Goal: Task Accomplishment & Management: Use online tool/utility

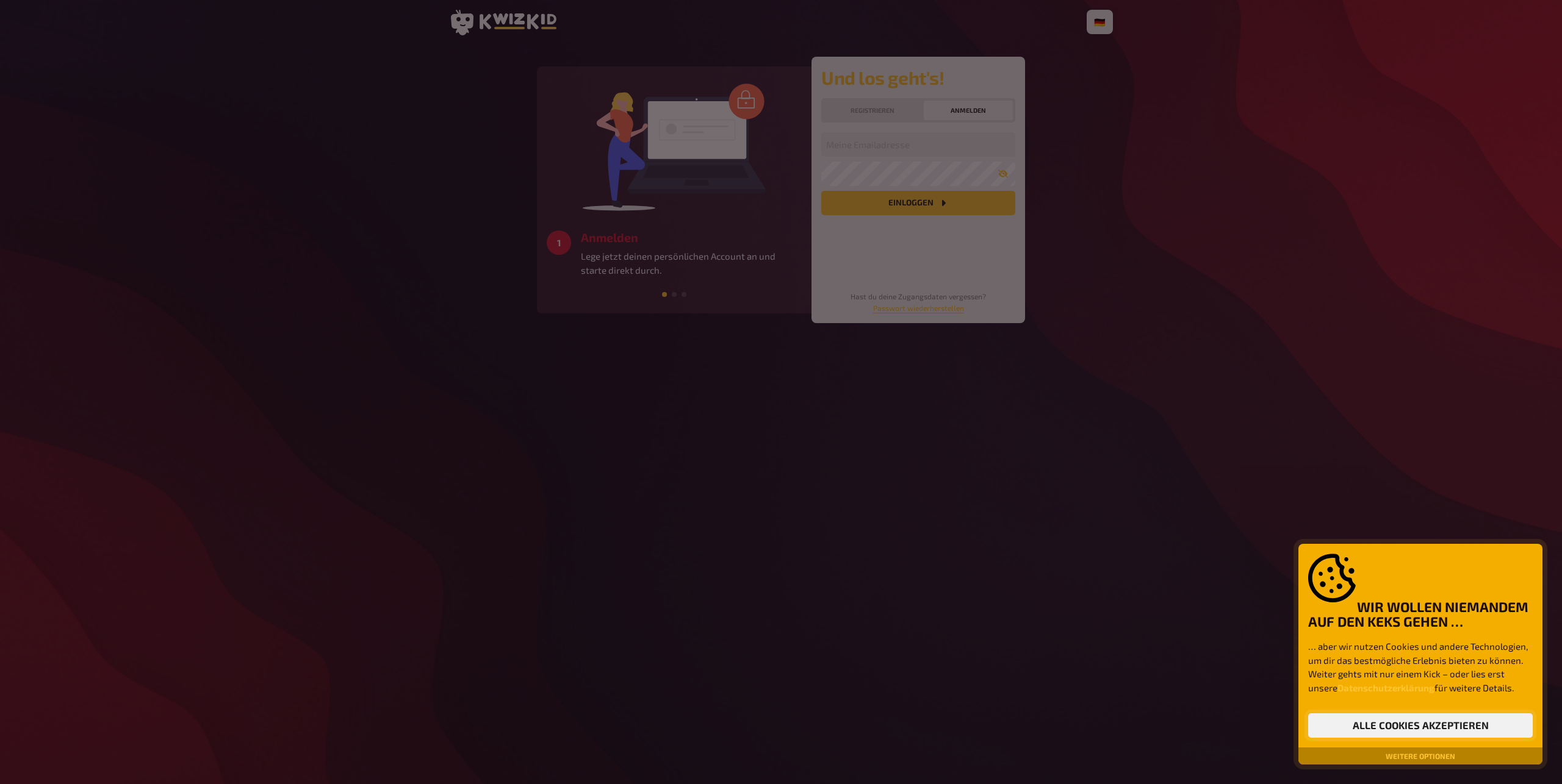
click at [1479, 732] on button "Alle Cookies akzeptieren" at bounding box center [1420, 726] width 224 height 24
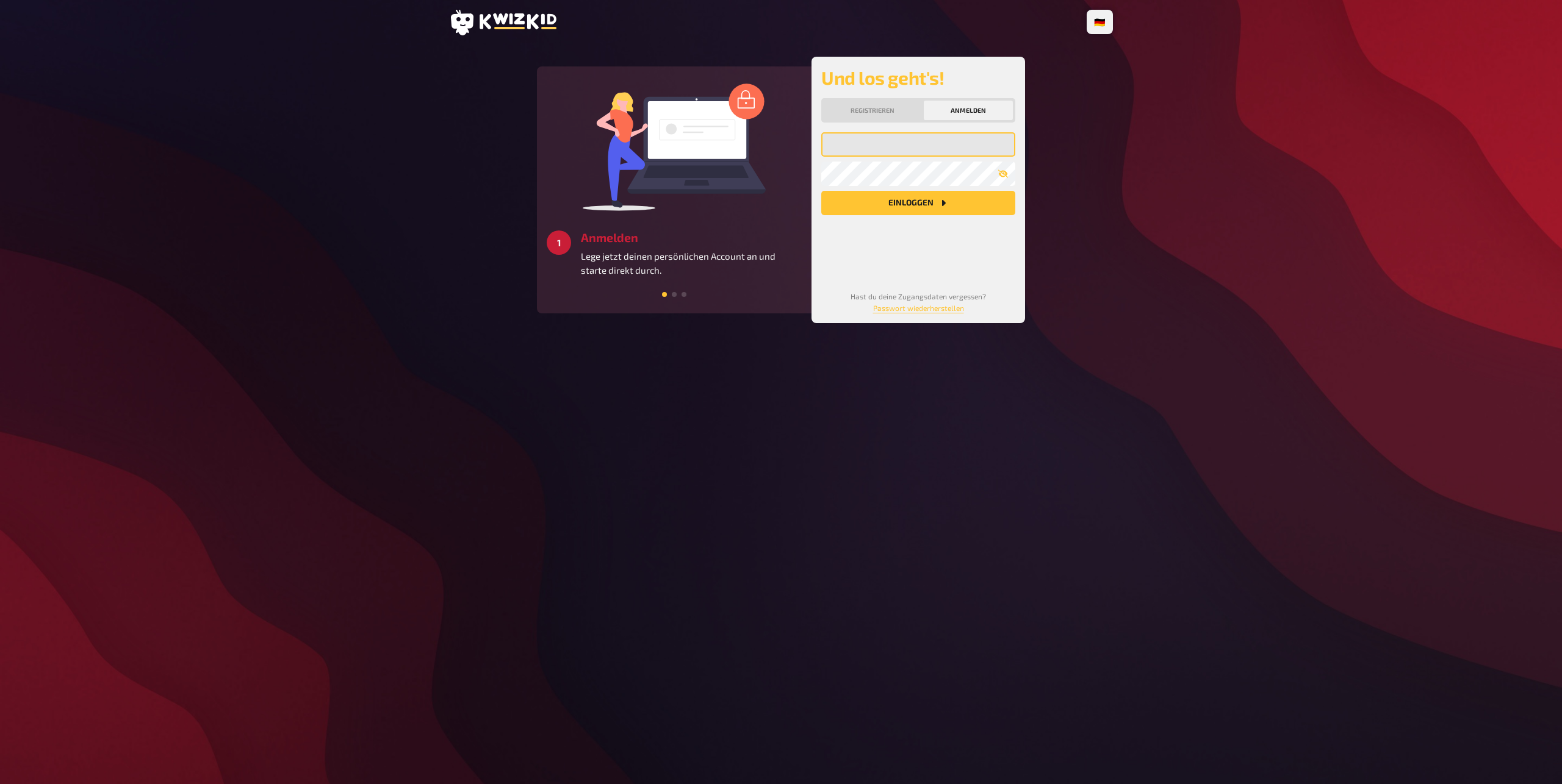
click at [889, 149] on input "email" at bounding box center [918, 144] width 194 height 24
paste input "[EMAIL_ADDRESS][DOMAIN_NAME]"
type input "[EMAIL_ADDRESS][DOMAIN_NAME]"
click at [879, 208] on button "Einloggen" at bounding box center [918, 203] width 194 height 24
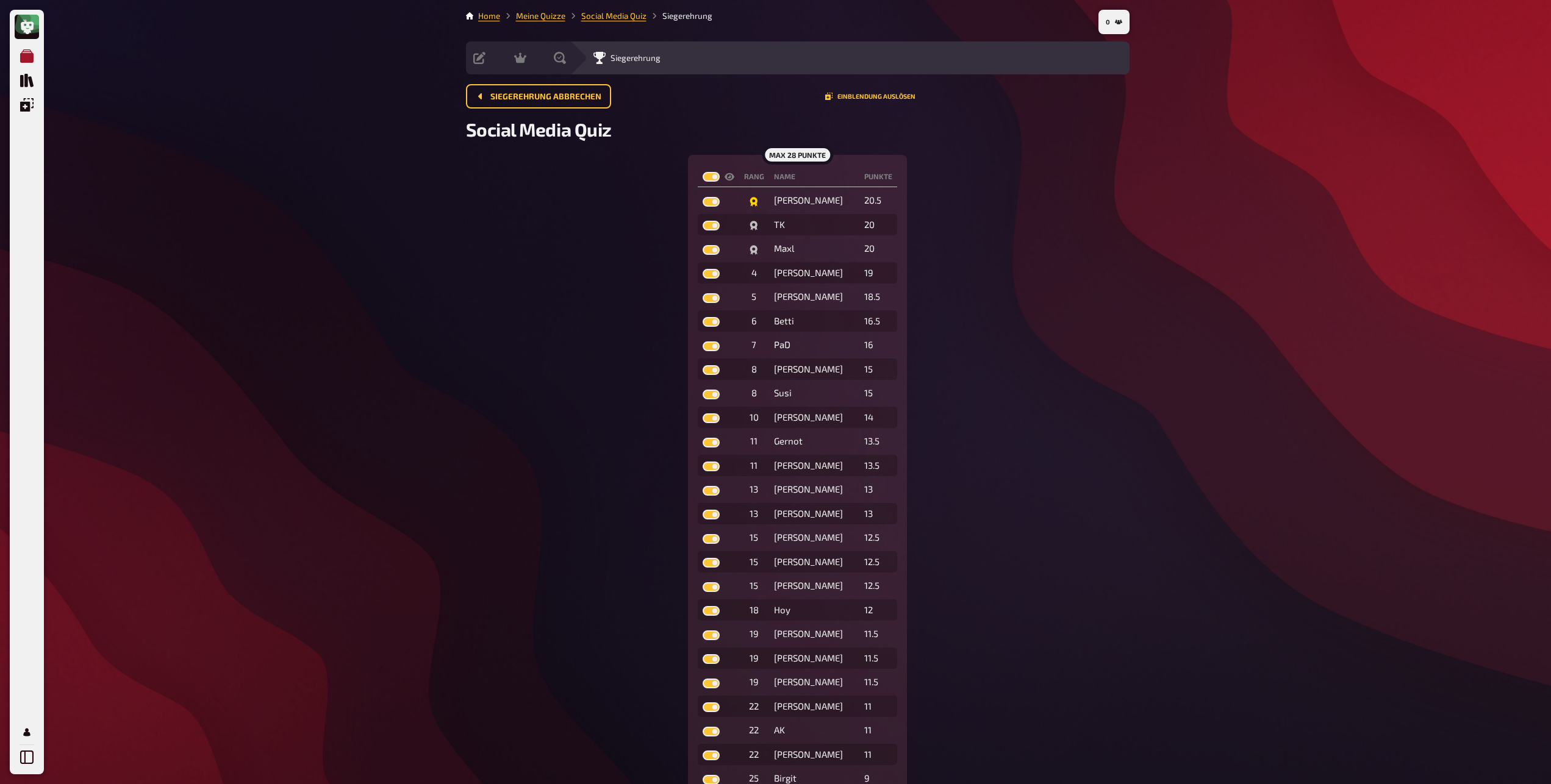
click at [31, 54] on icon "Meine Quizze" at bounding box center [27, 56] width 13 height 13
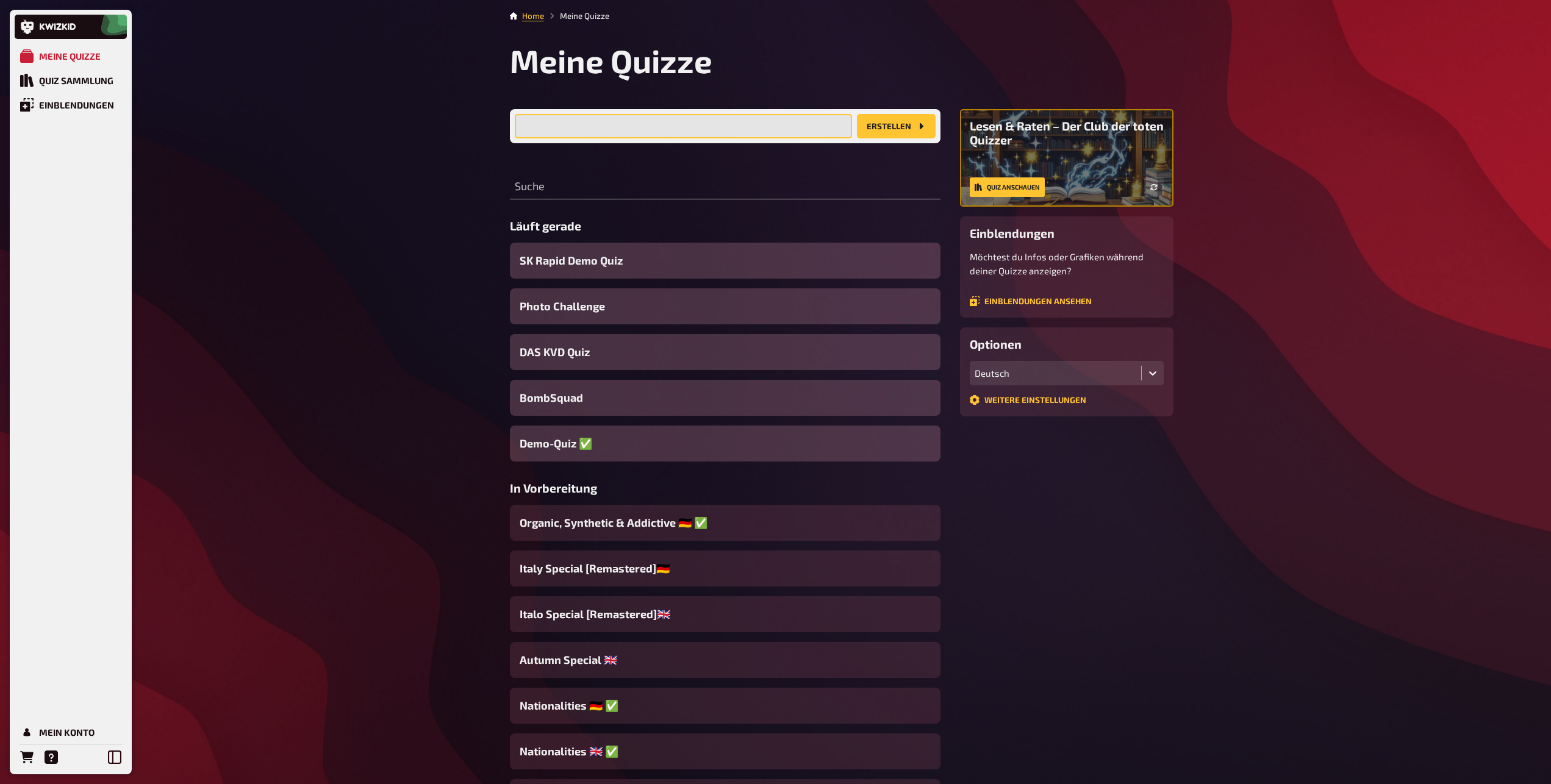
click at [637, 122] on input "text" at bounding box center [683, 126] width 337 height 24
click at [89, 77] on div "Quiz Sammlung" at bounding box center [76, 81] width 75 height 11
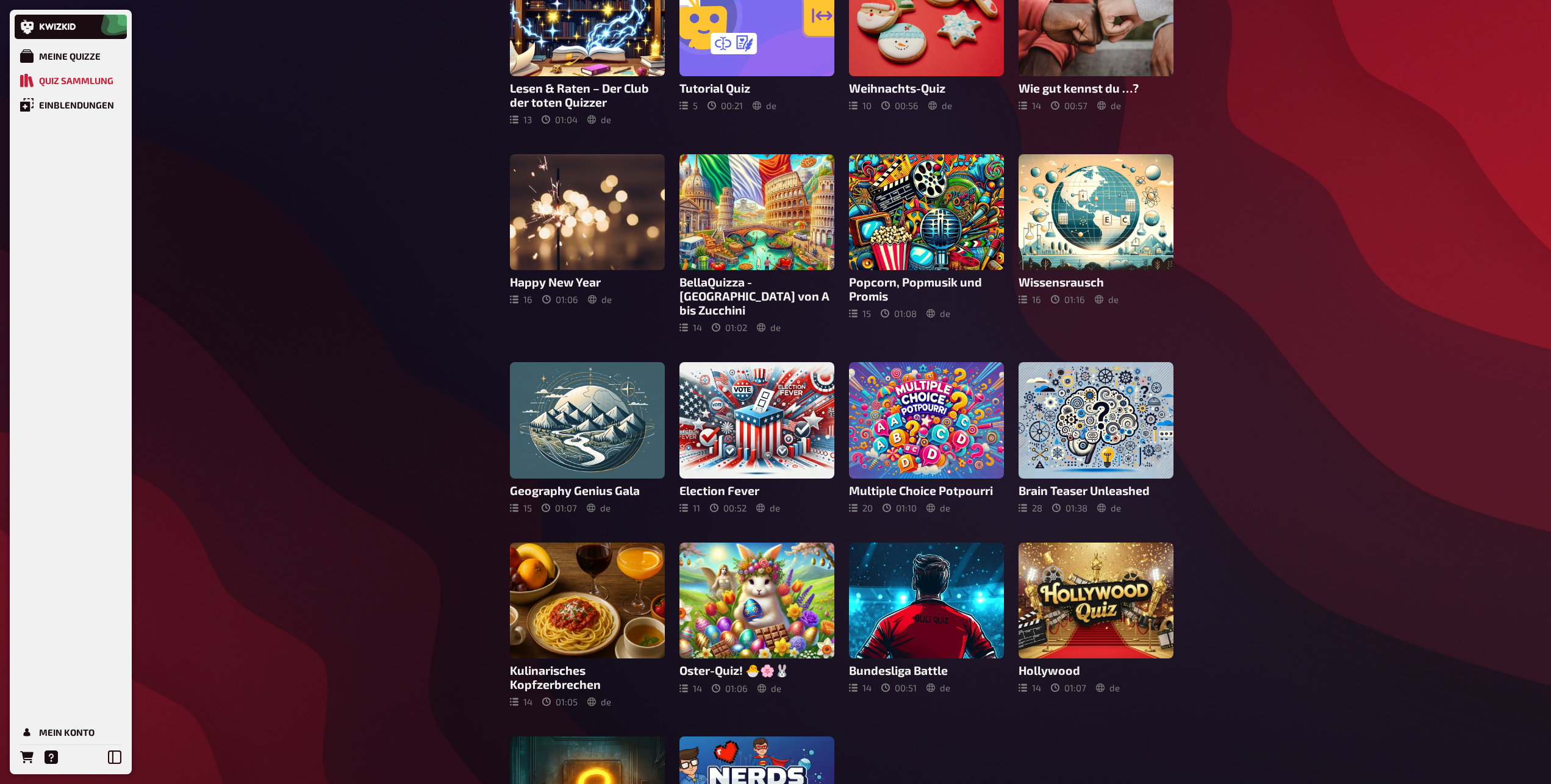
scroll to position [220, 0]
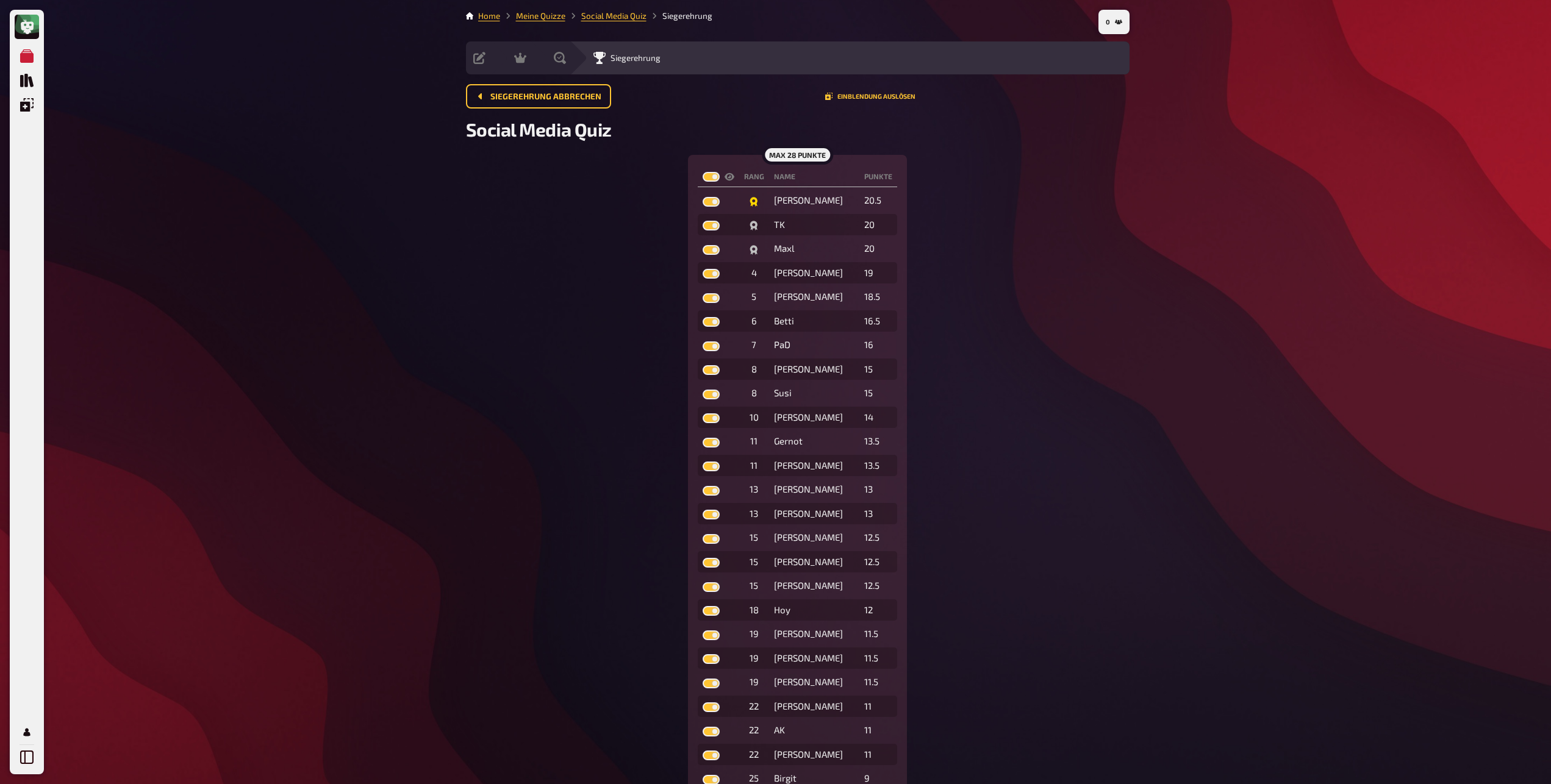
click at [622, 22] on li "Social Media Quiz" at bounding box center [605, 16] width 81 height 12
click at [613, 17] on link "Social Media Quiz" at bounding box center [614, 15] width 65 height 10
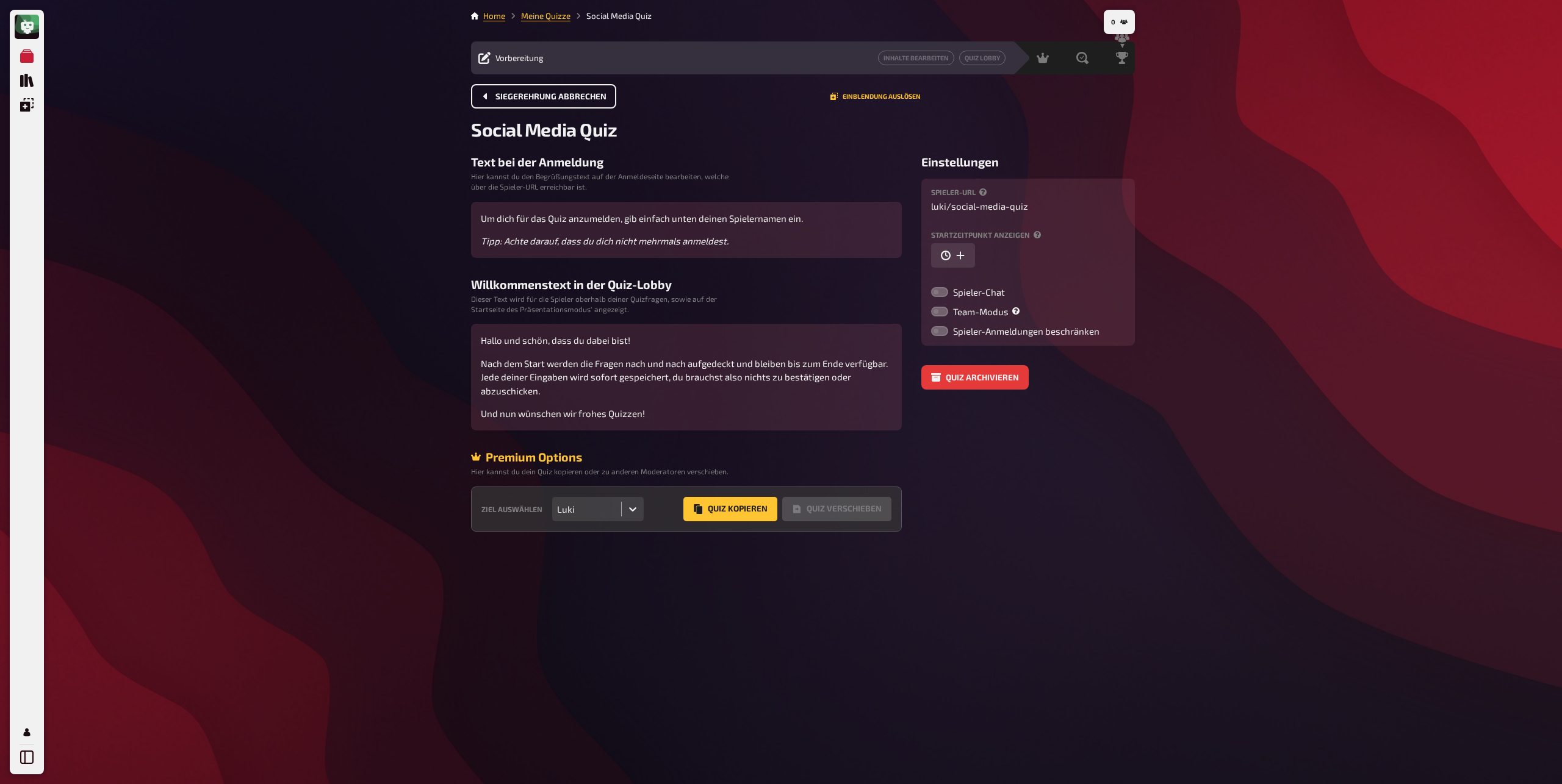
click at [550, 101] on span "Siegerehrung abbrechen" at bounding box center [550, 97] width 111 height 9
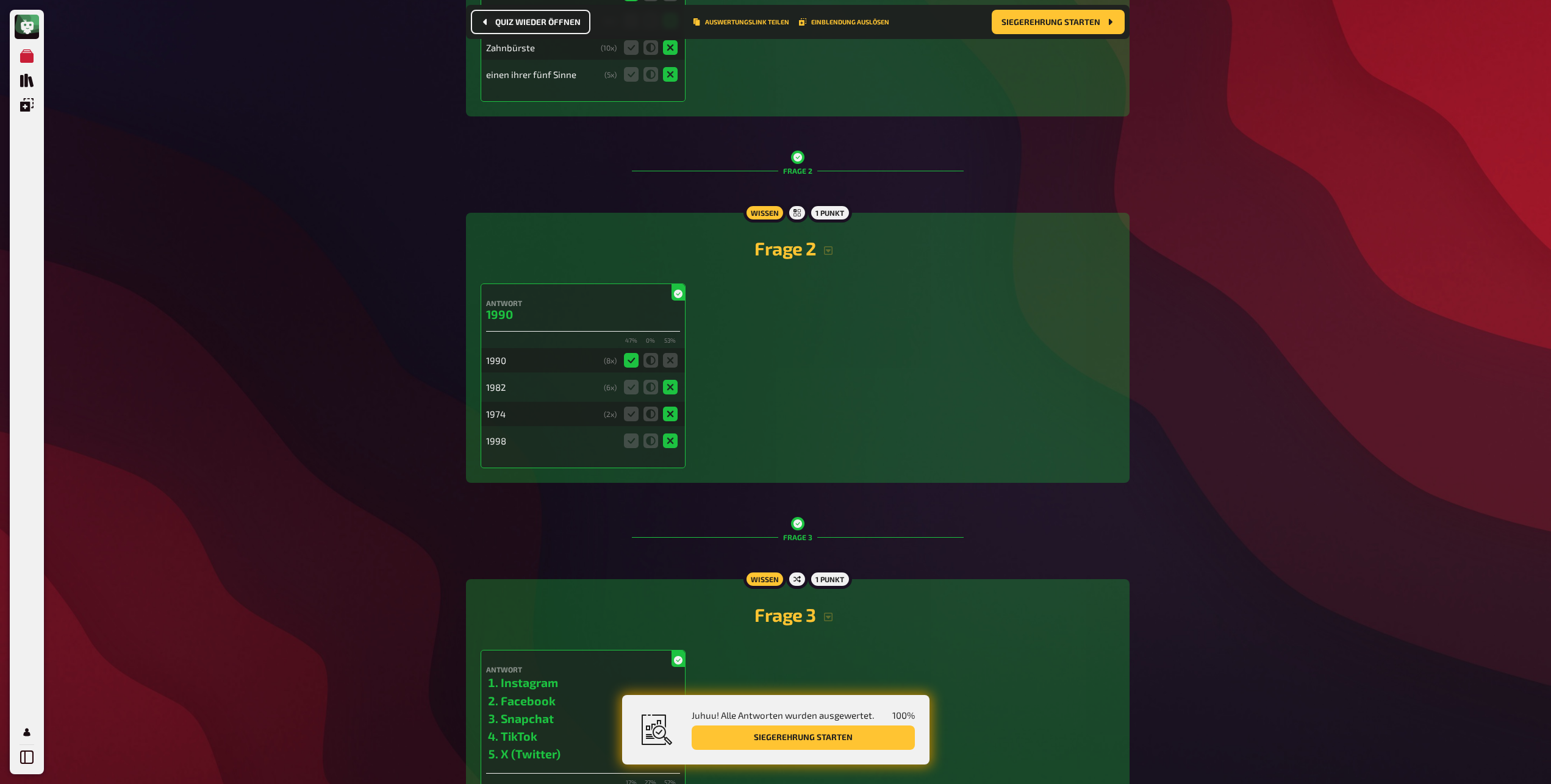
scroll to position [229, 0]
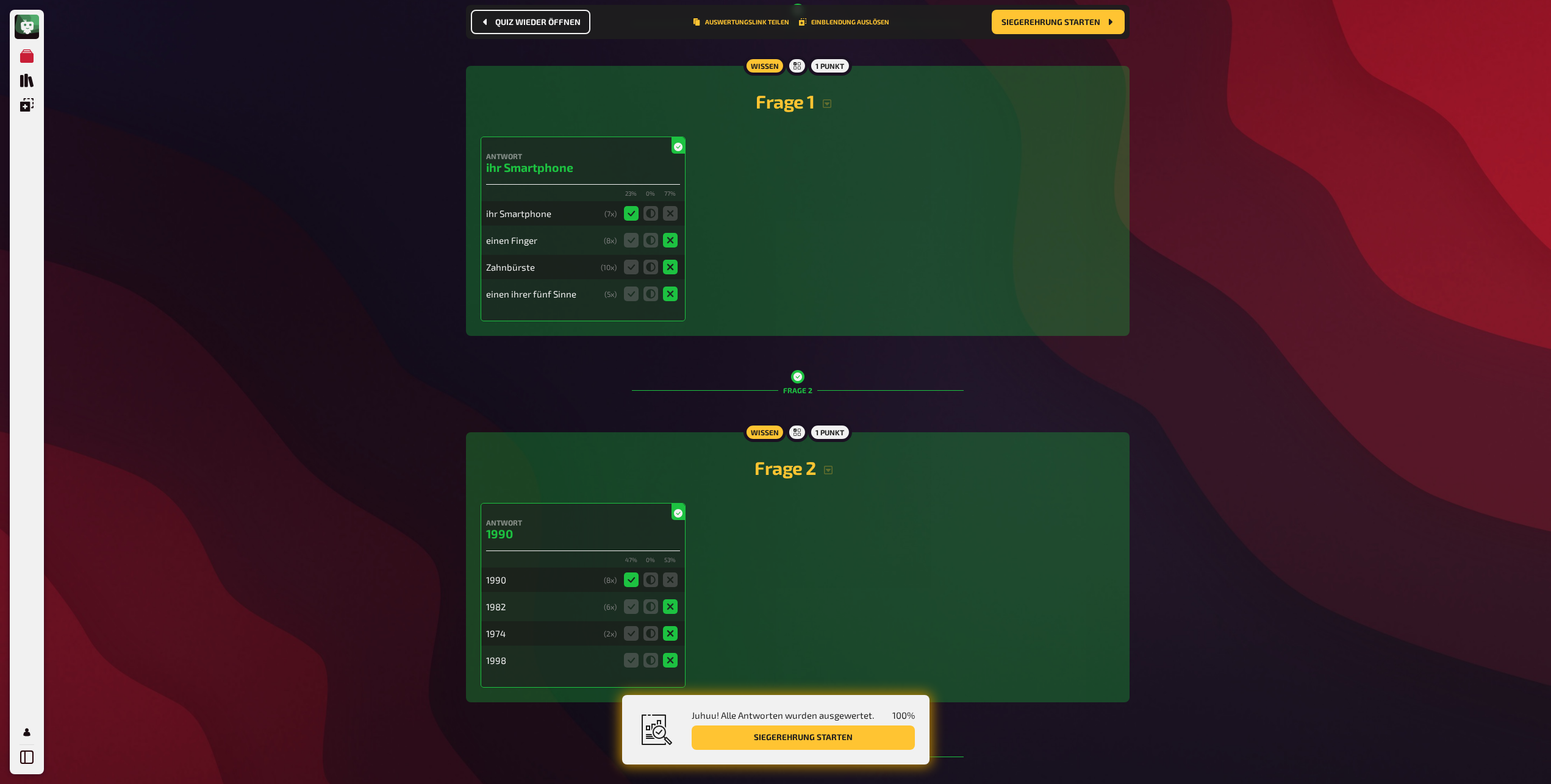
click at [782, 109] on h2 "Frage 1" at bounding box center [798, 101] width 634 height 22
click at [876, 164] on div "Antwort ihr Smartphone 23 % 0 % 77 % ihr Smartphone ( 7 x) einen Finger ( 8 x) …" at bounding box center [798, 228] width 634 height 185
click at [825, 106] on icon "button" at bounding box center [827, 103] width 10 height 10
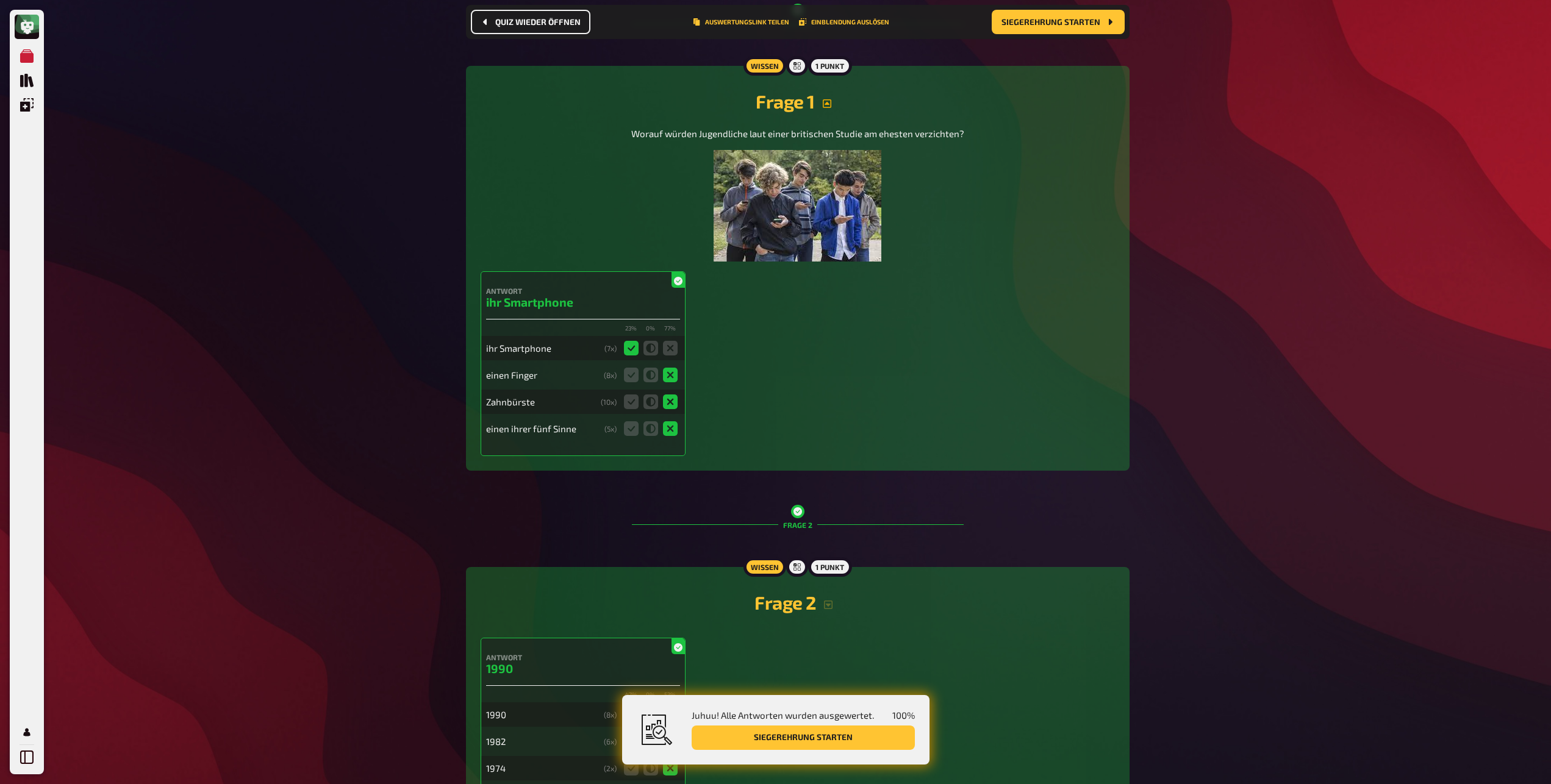
scroll to position [449, 0]
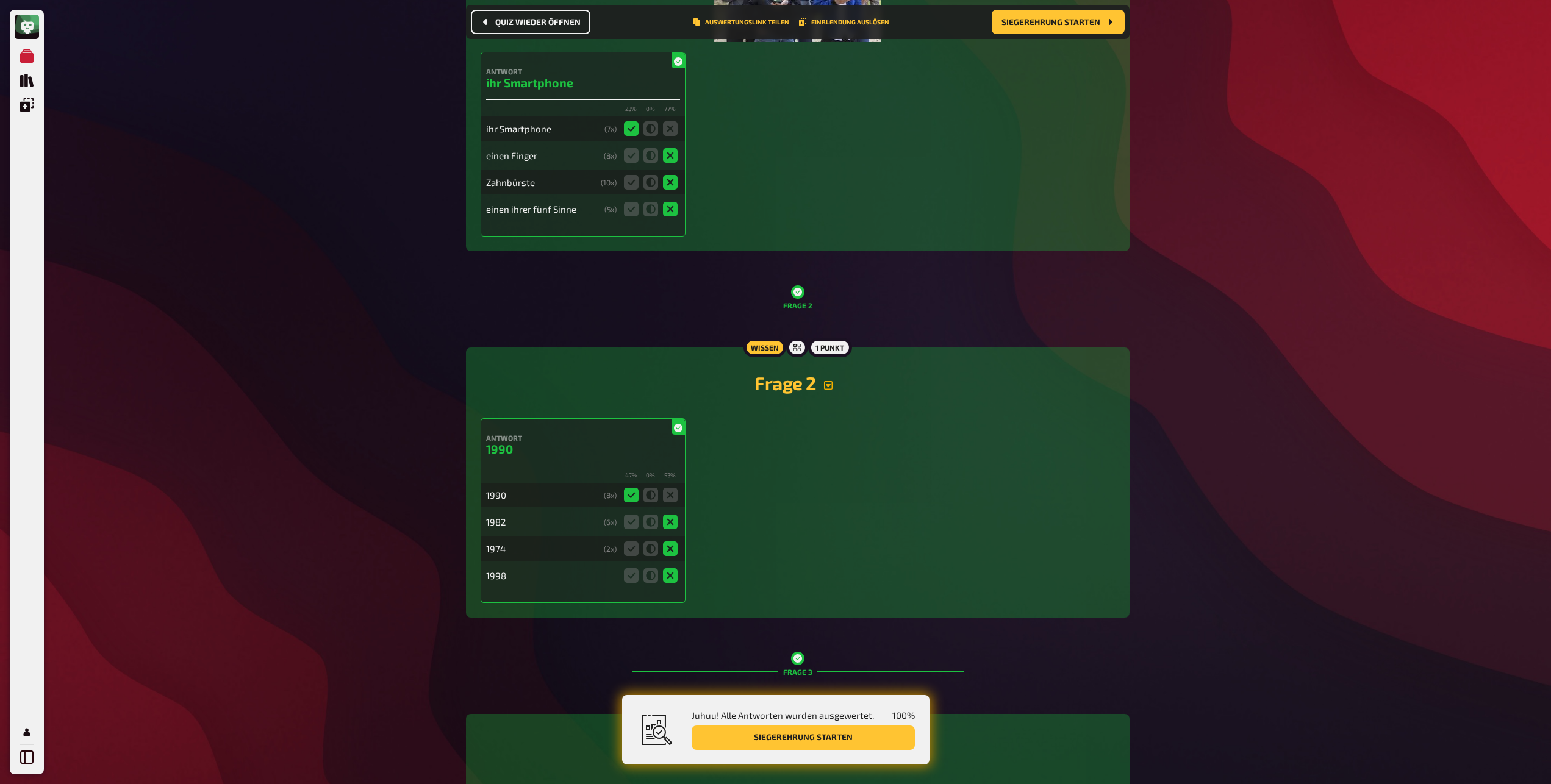
click at [827, 382] on icon "button" at bounding box center [828, 385] width 10 height 10
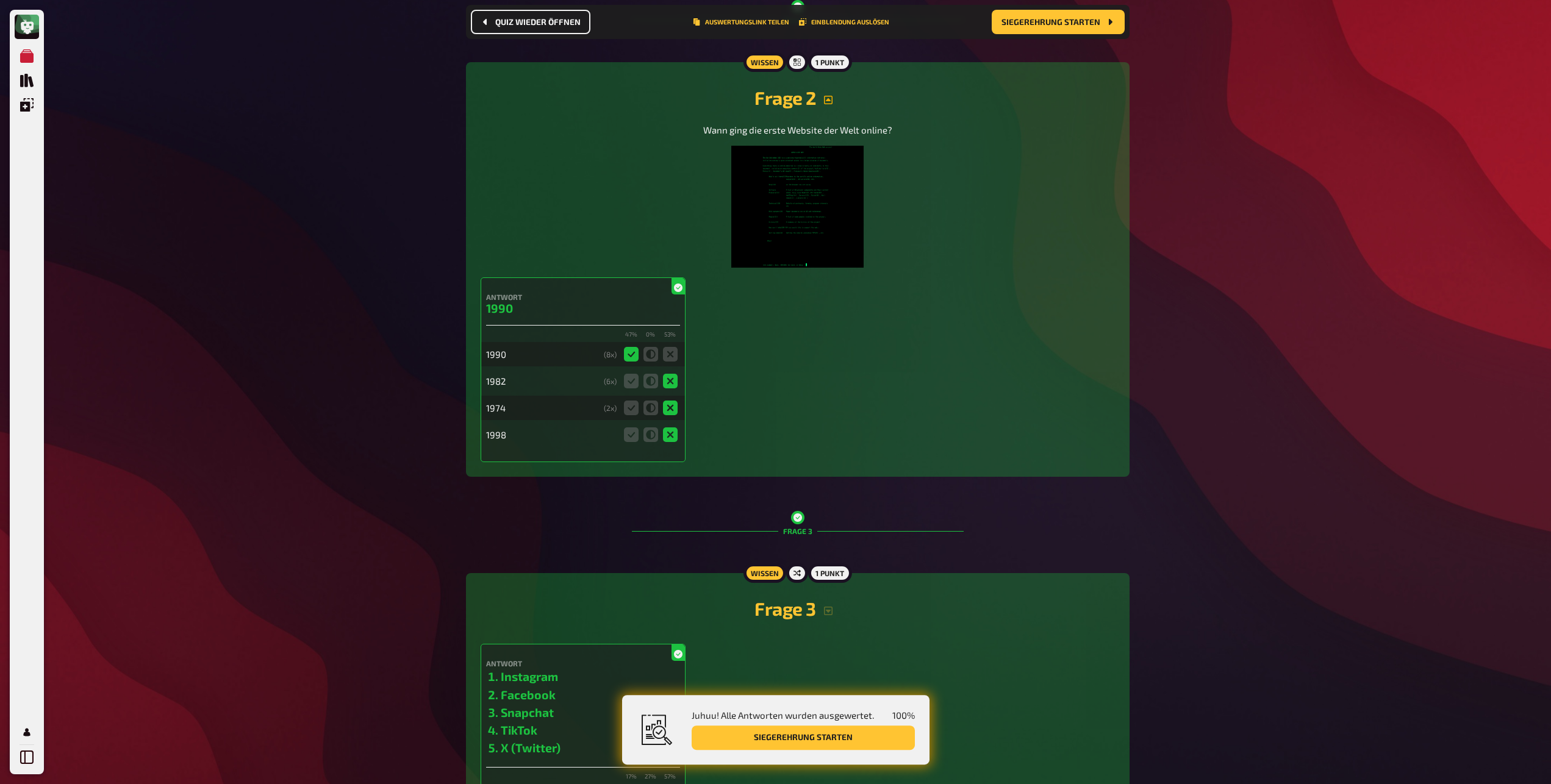
scroll to position [888, 0]
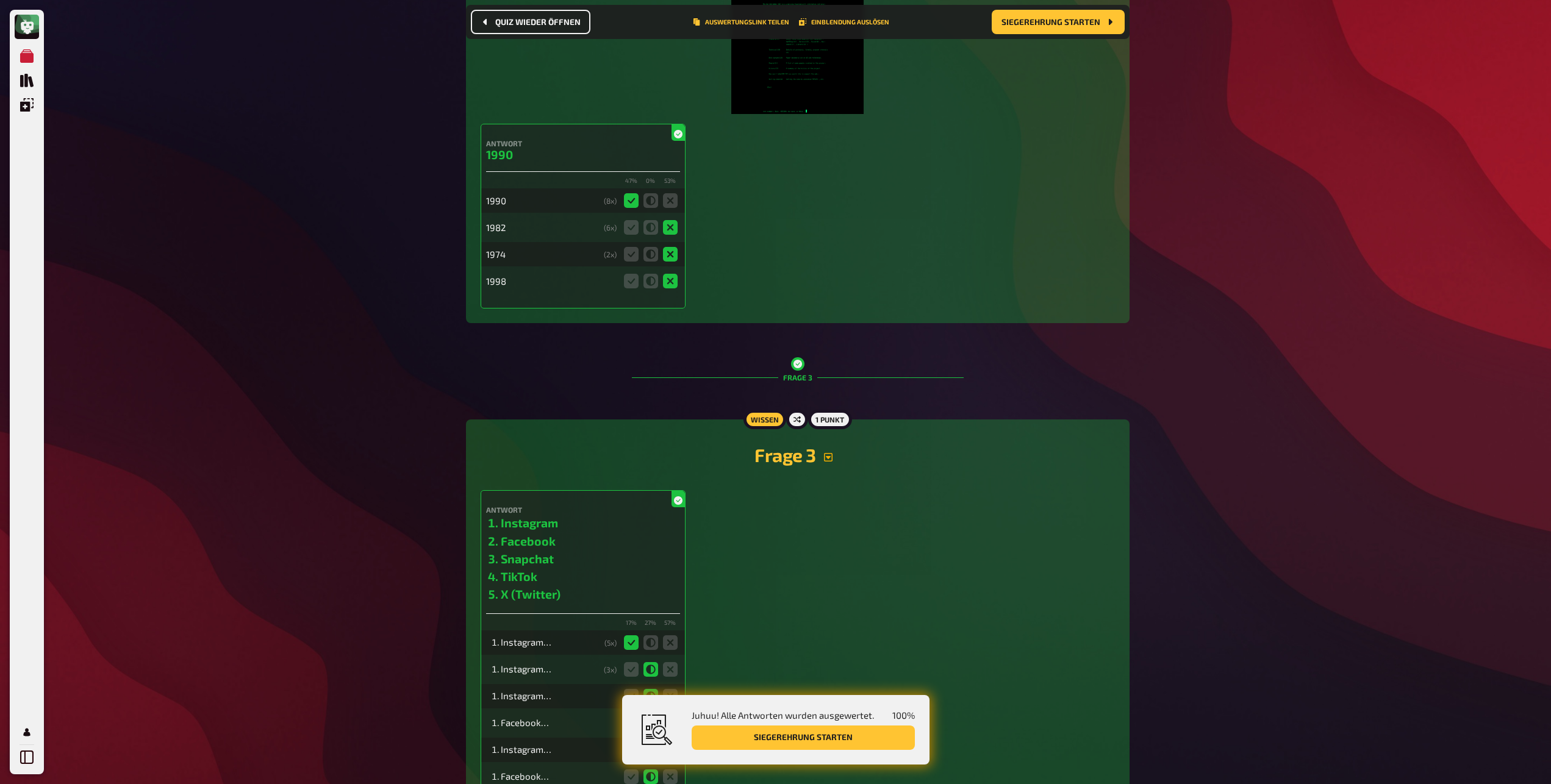
click at [825, 460] on icon "button" at bounding box center [828, 457] width 9 height 9
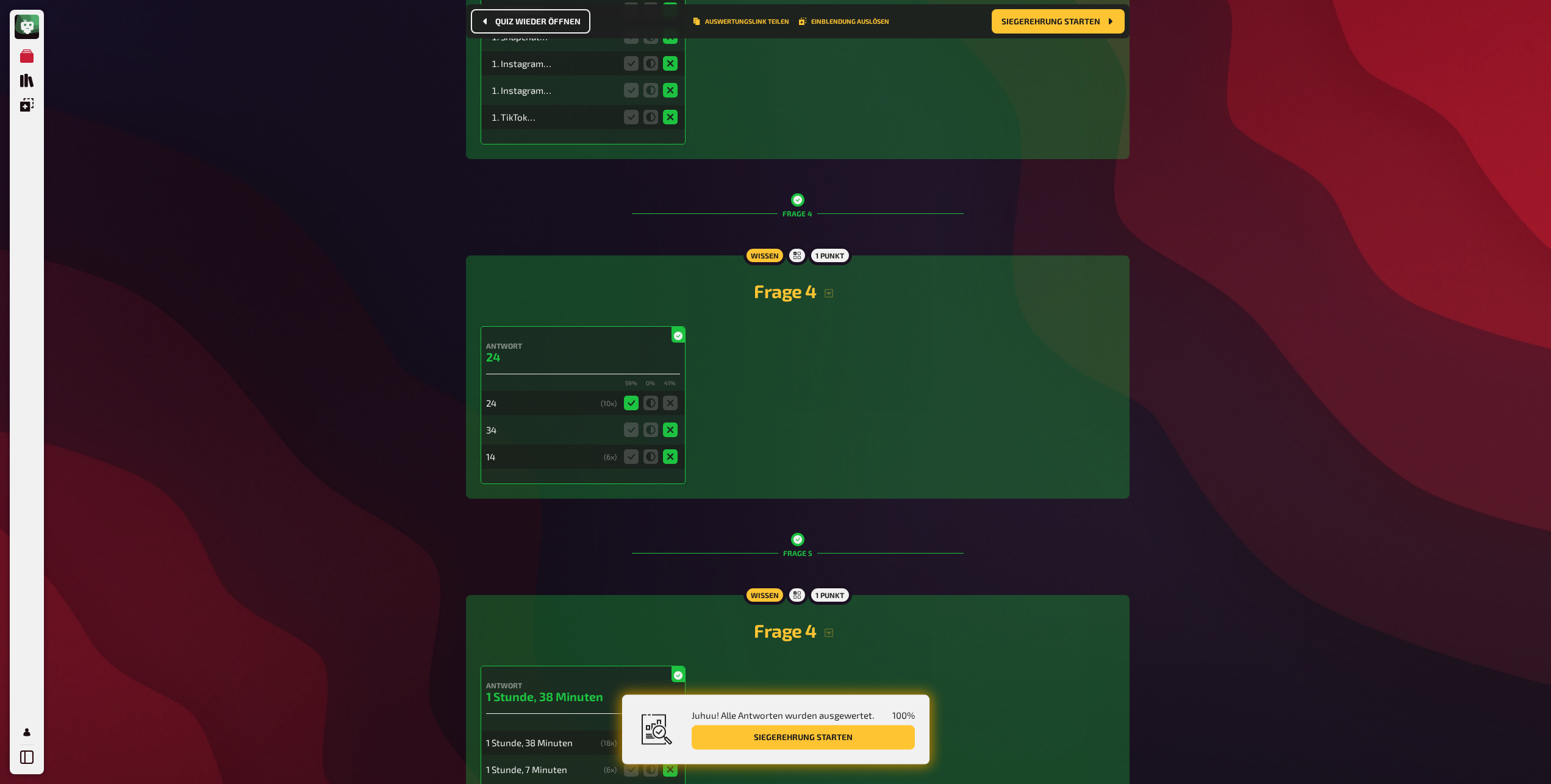
scroll to position [1985, 0]
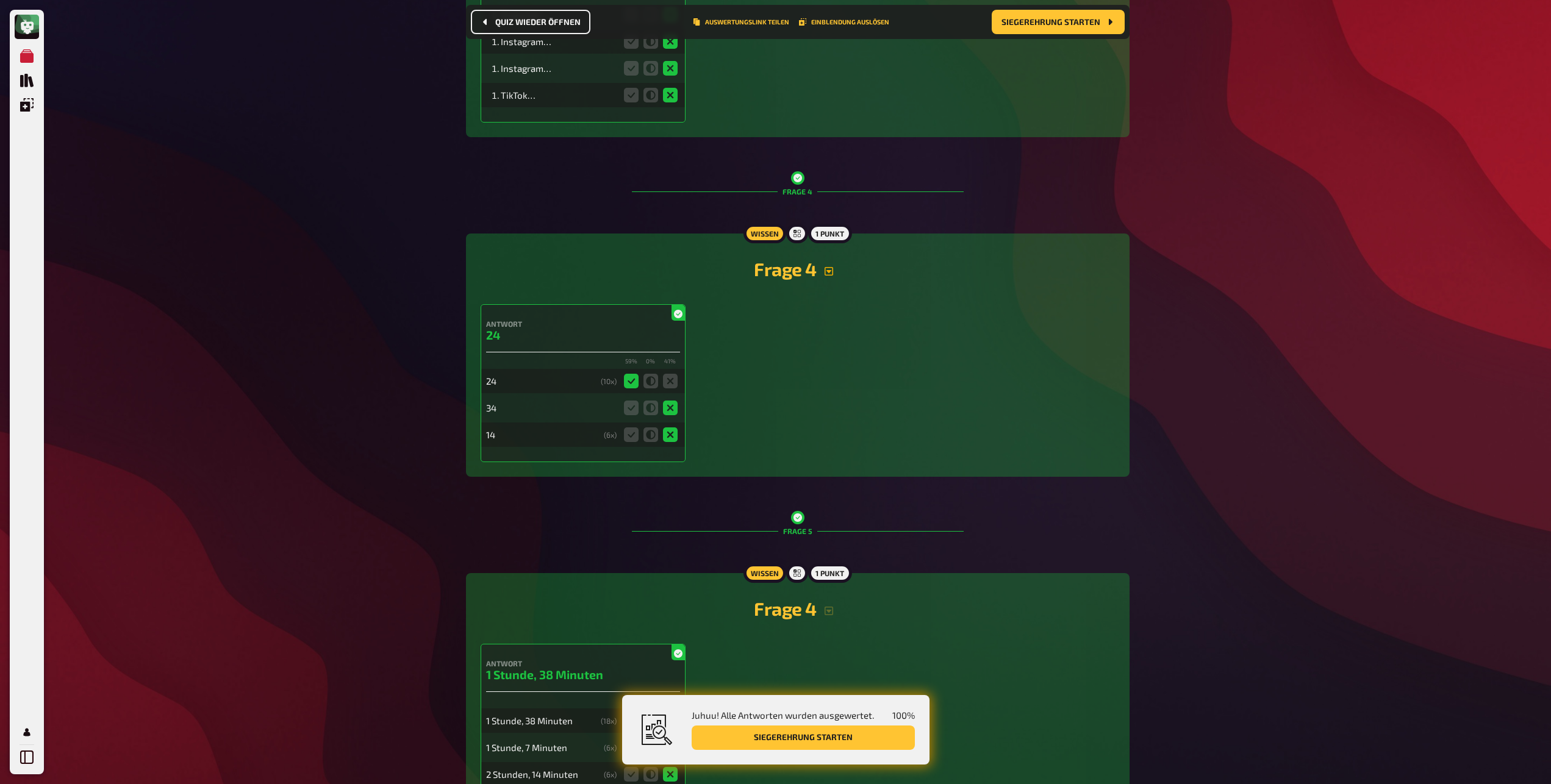
click at [830, 269] on icon "button" at bounding box center [829, 271] width 10 height 10
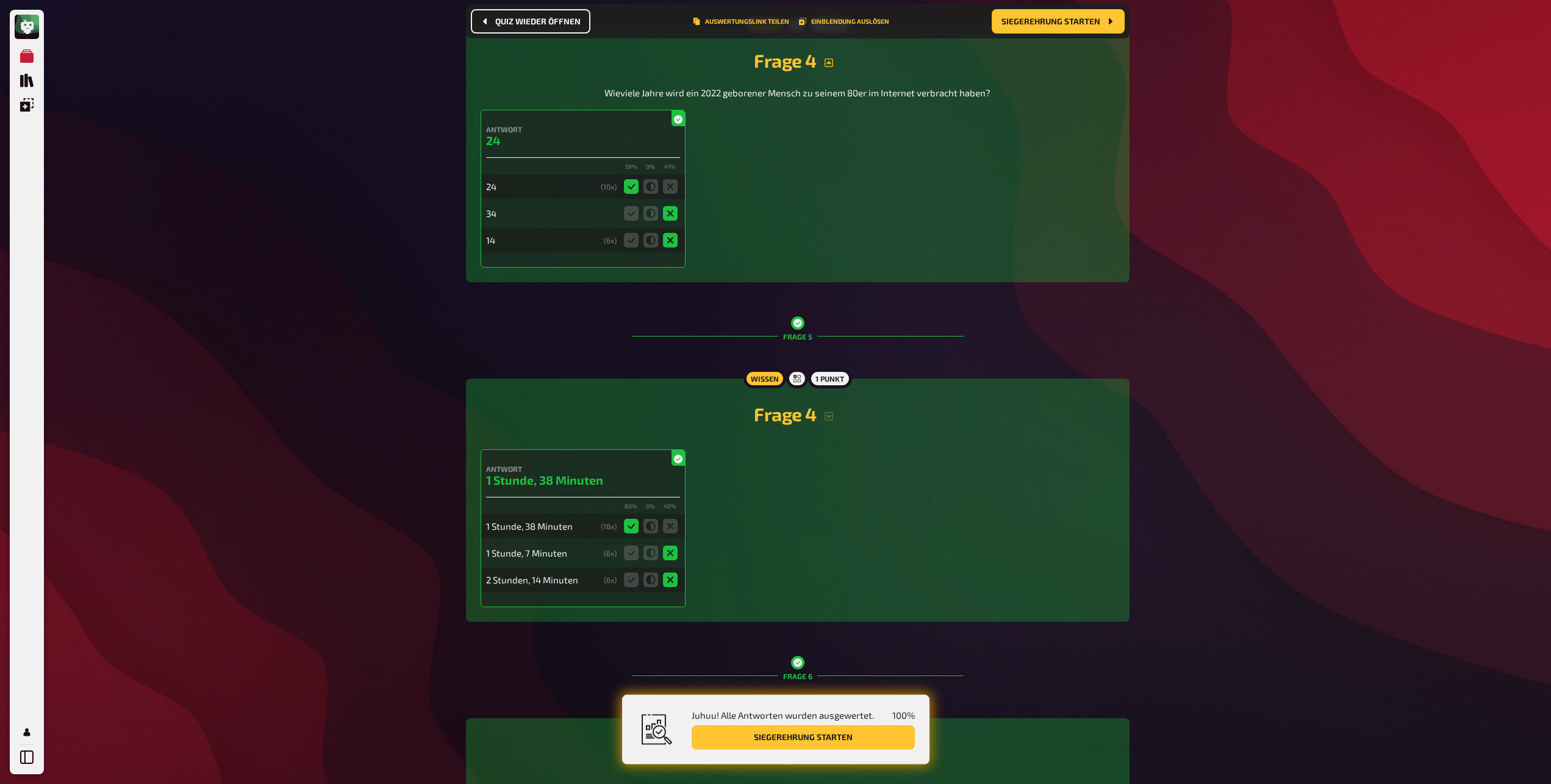
scroll to position [2425, 0]
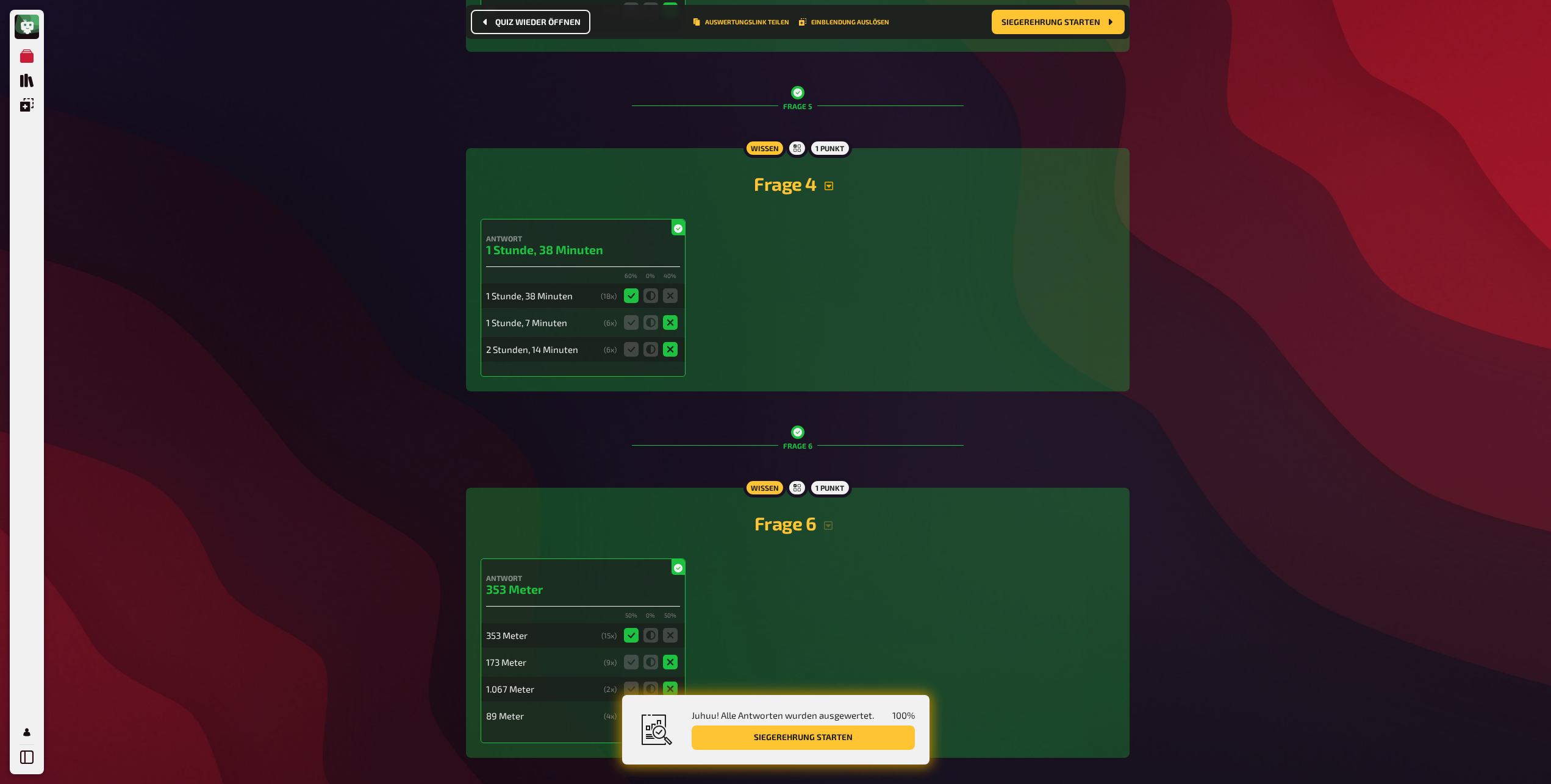
click at [830, 183] on icon "button" at bounding box center [829, 186] width 10 height 10
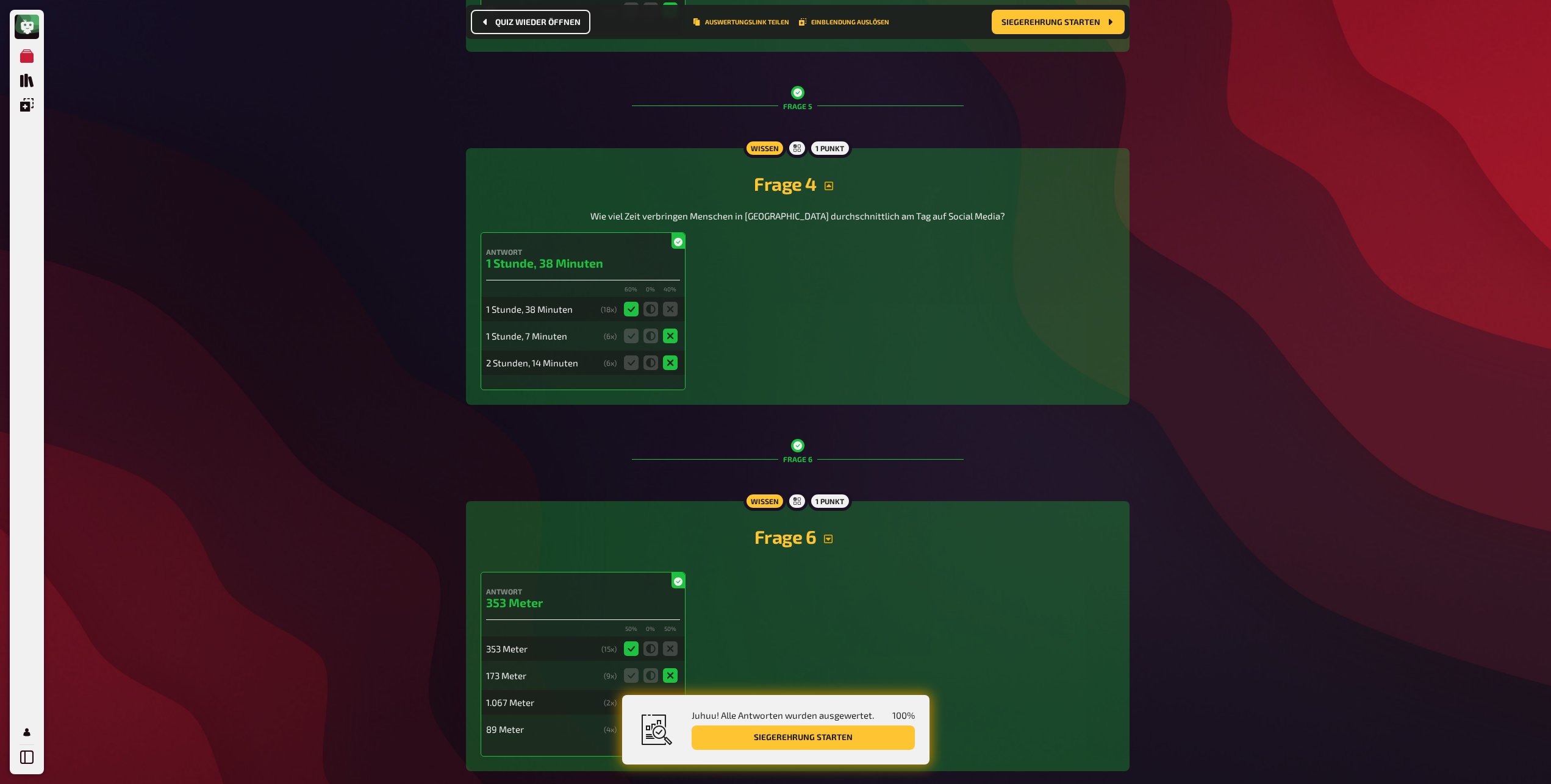
click at [829, 540] on icon "button" at bounding box center [828, 539] width 9 height 9
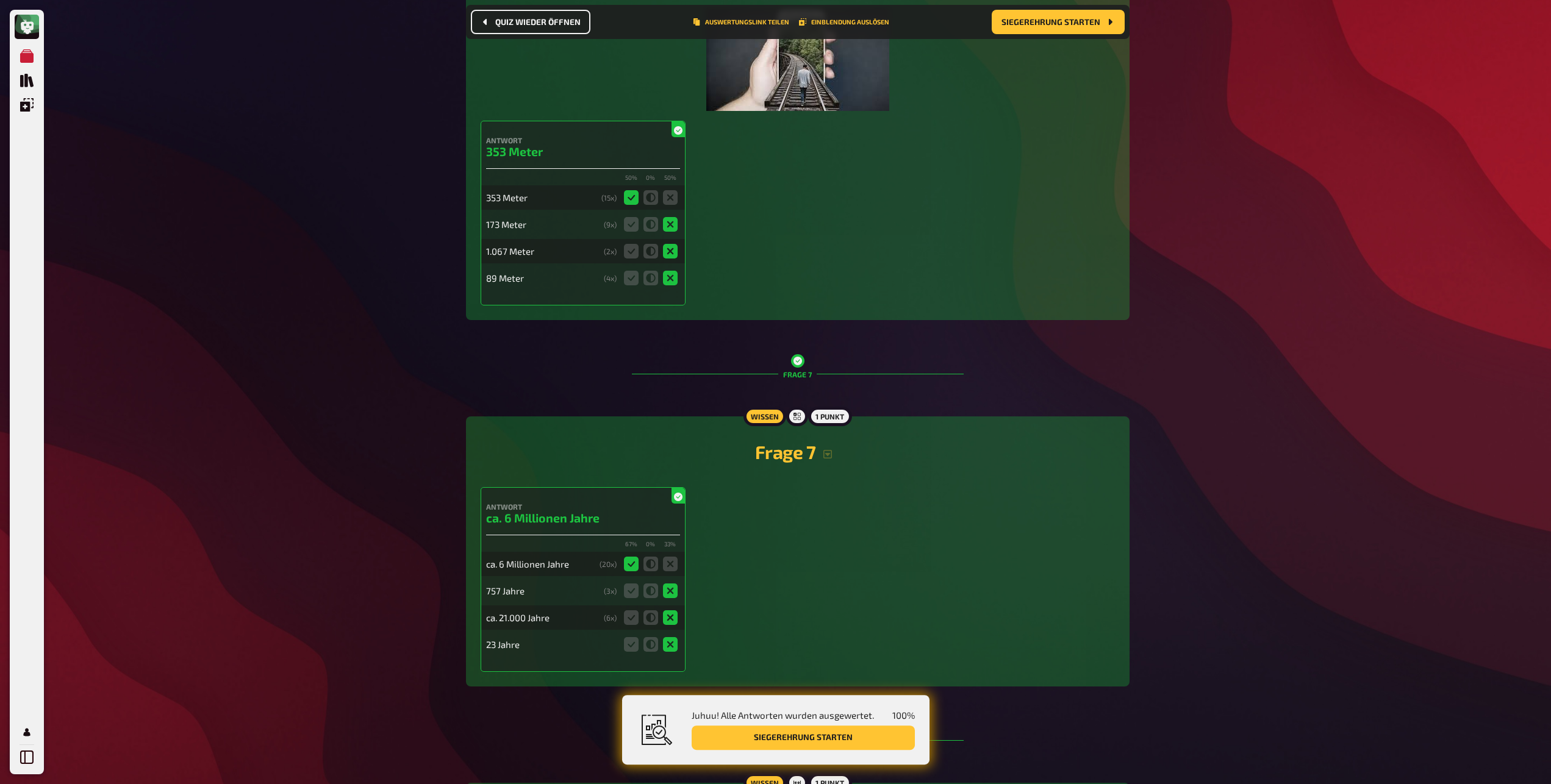
scroll to position [3083, 0]
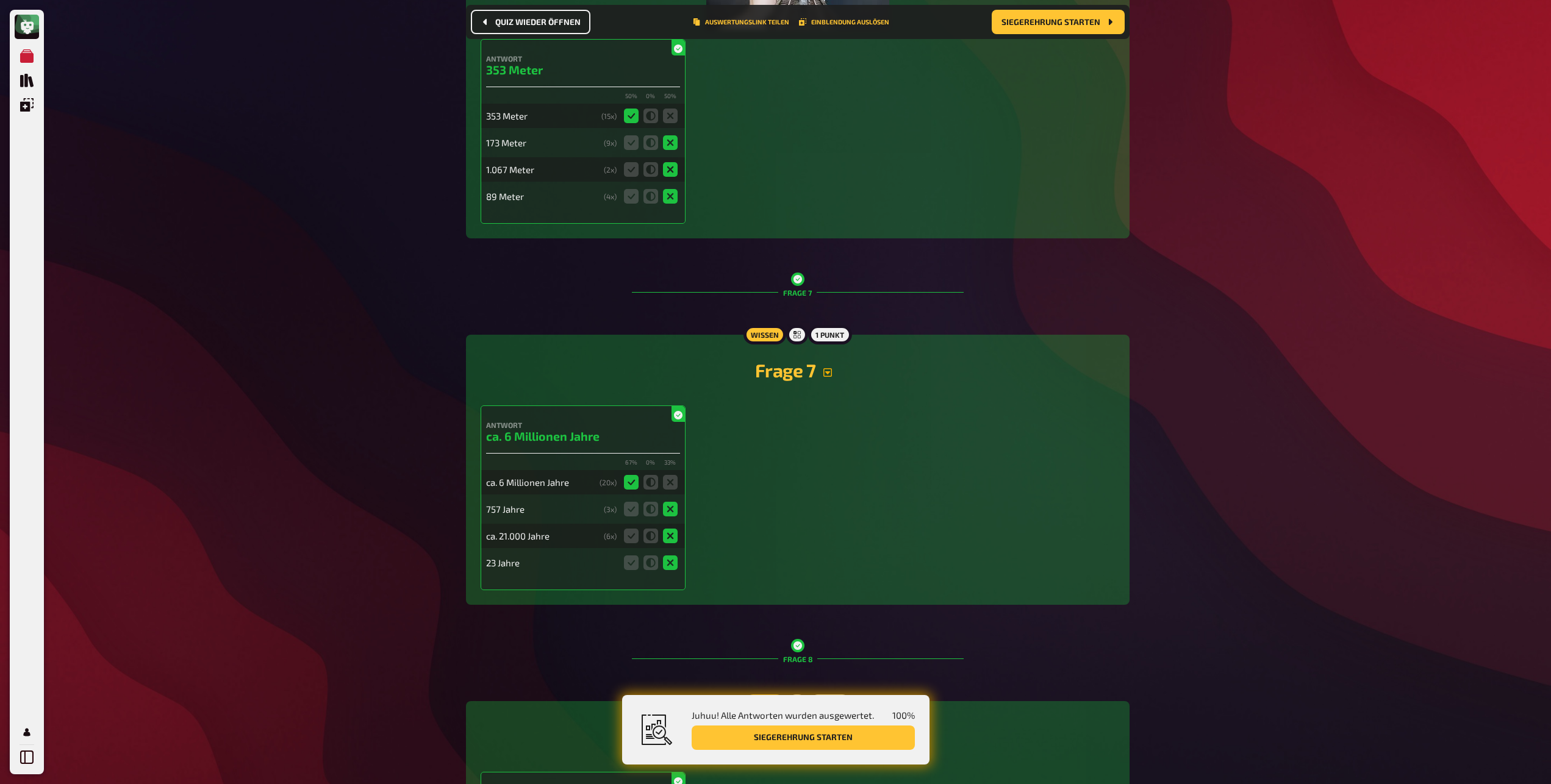
click at [829, 375] on icon "button" at bounding box center [827, 372] width 10 height 10
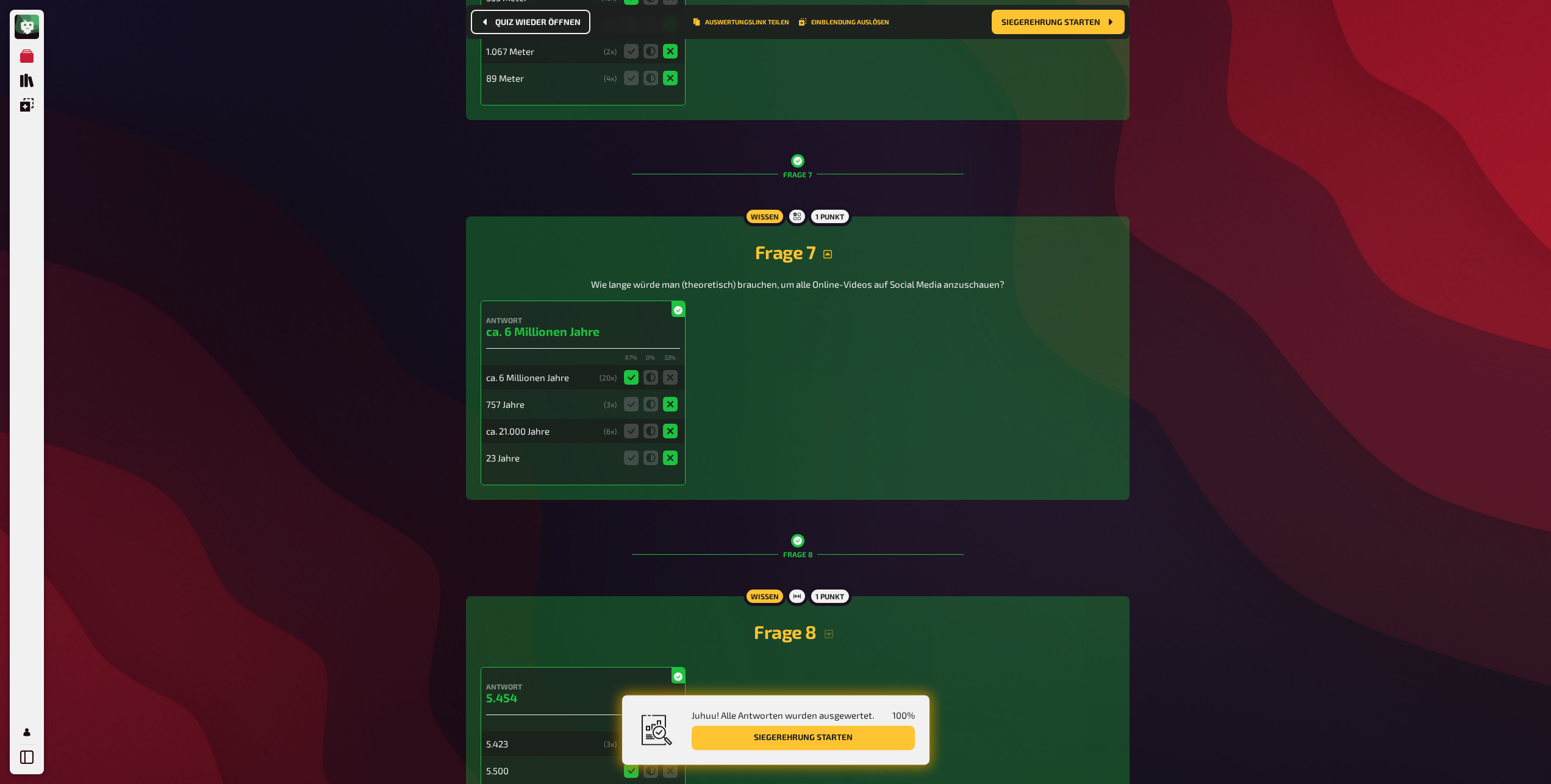
scroll to position [3303, 0]
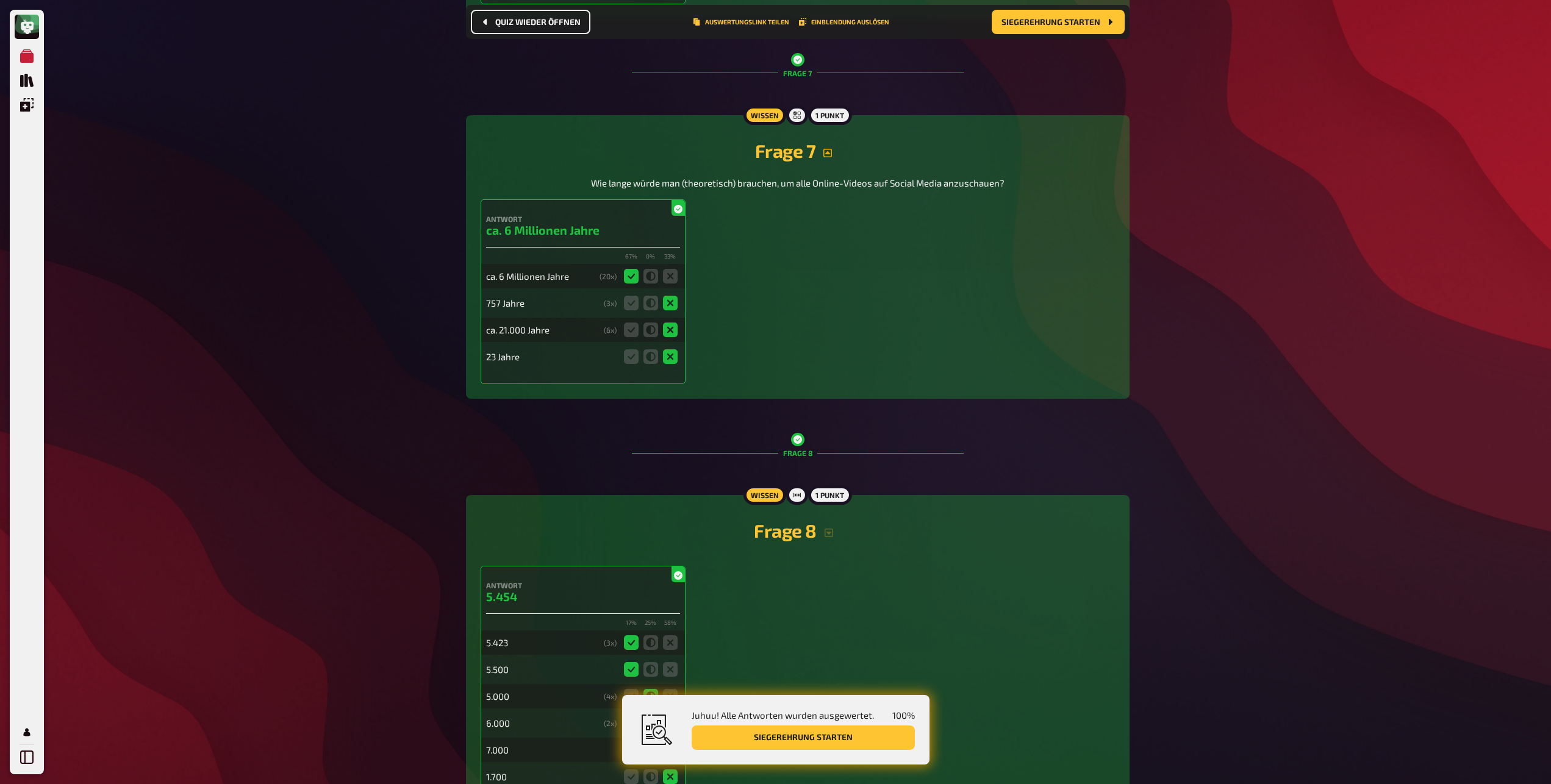
click at [830, 527] on h2 "Frage 8" at bounding box center [798, 530] width 634 height 22
click at [831, 529] on icon "button" at bounding box center [829, 533] width 9 height 9
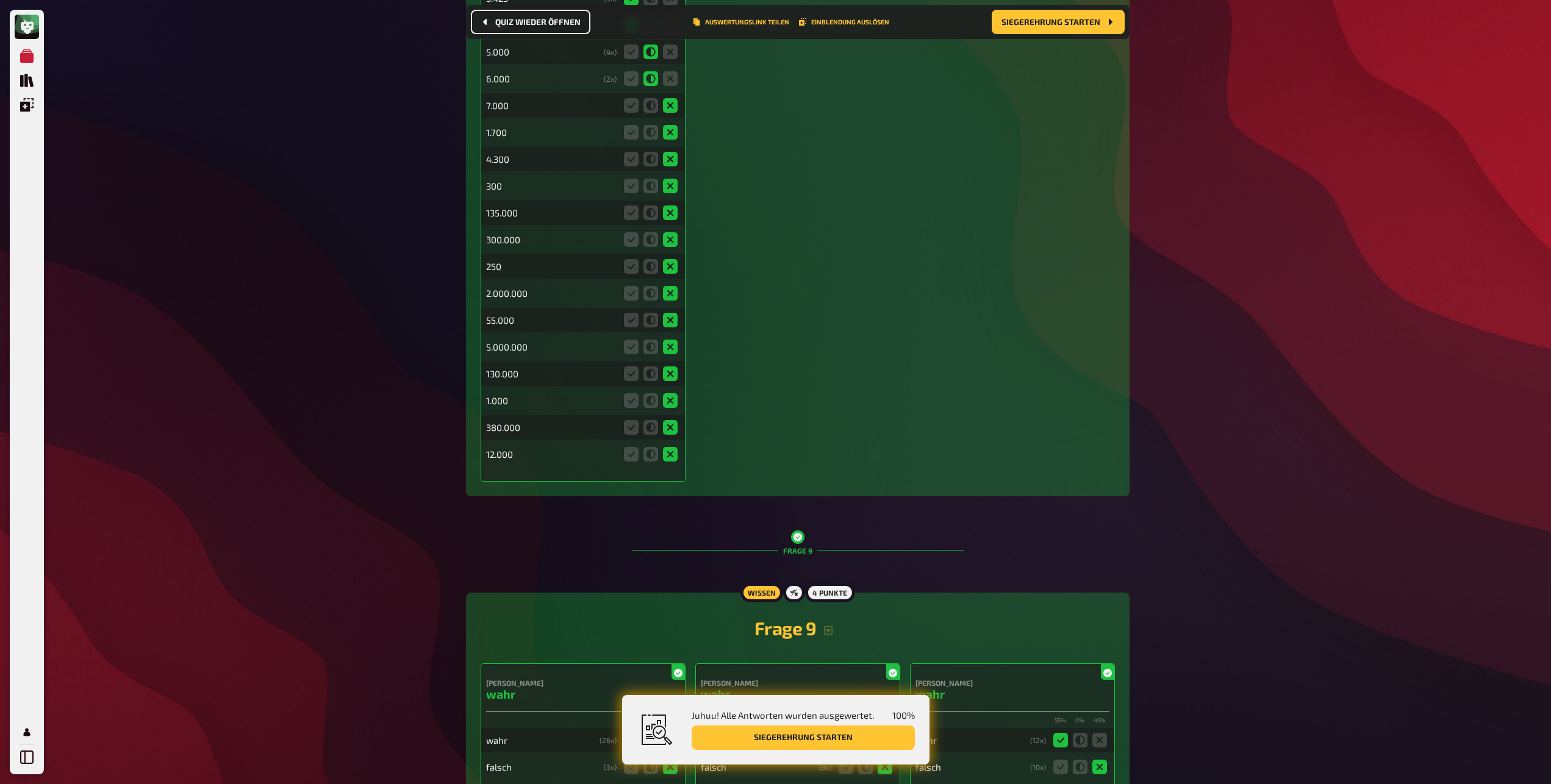
scroll to position [4181, 0]
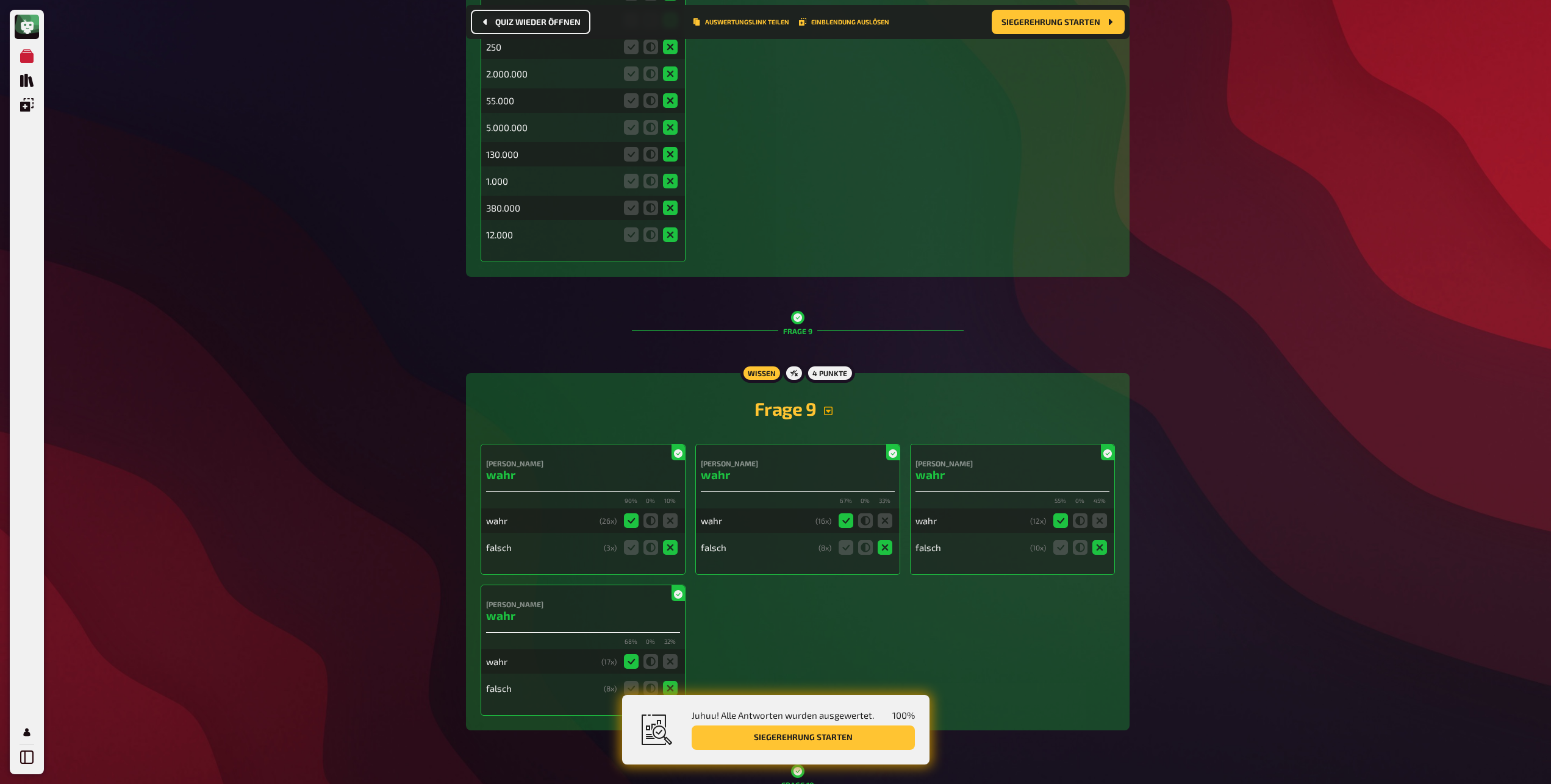
click at [825, 412] on icon "button" at bounding box center [828, 410] width 9 height 9
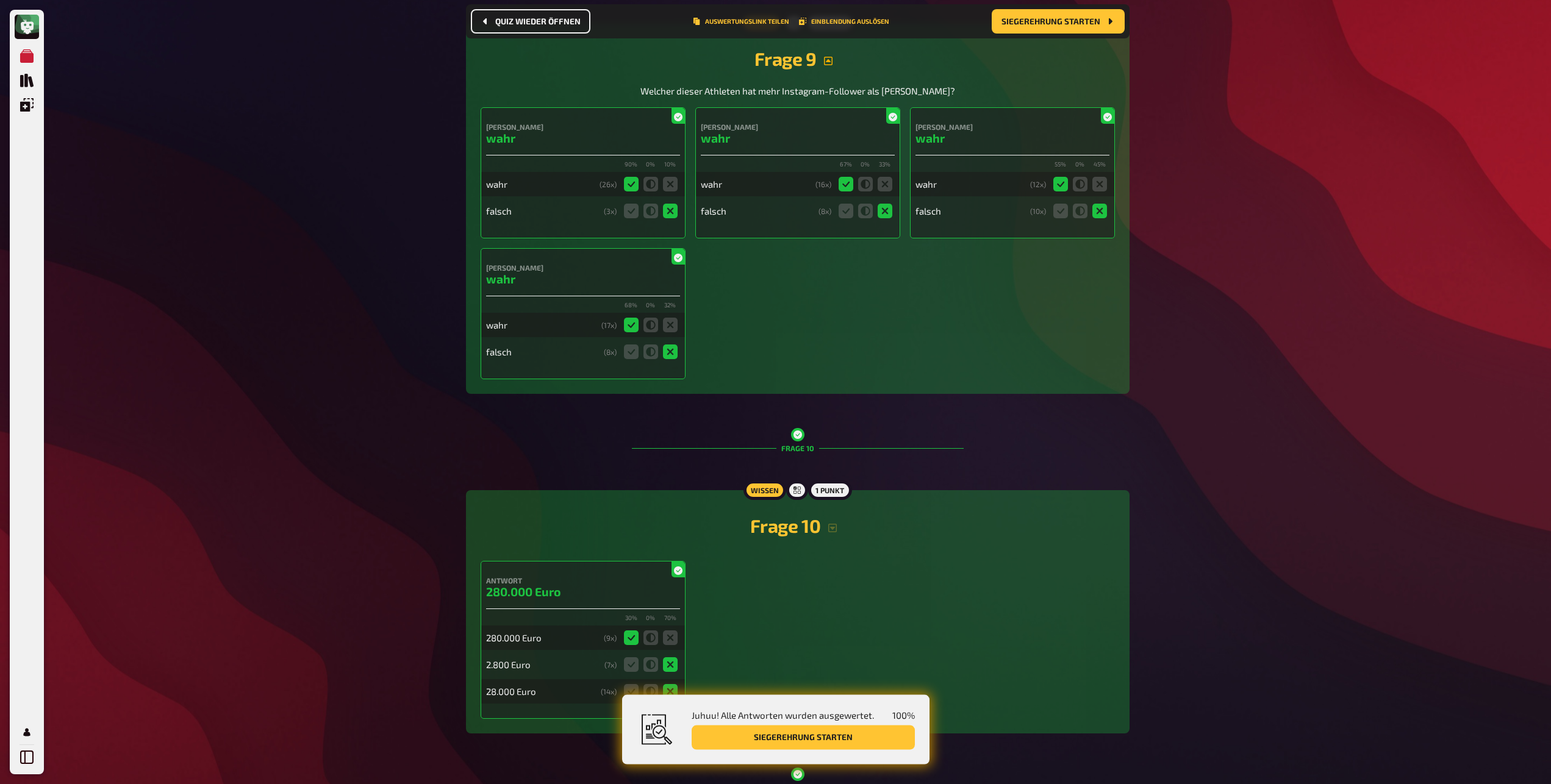
scroll to position [4620, 0]
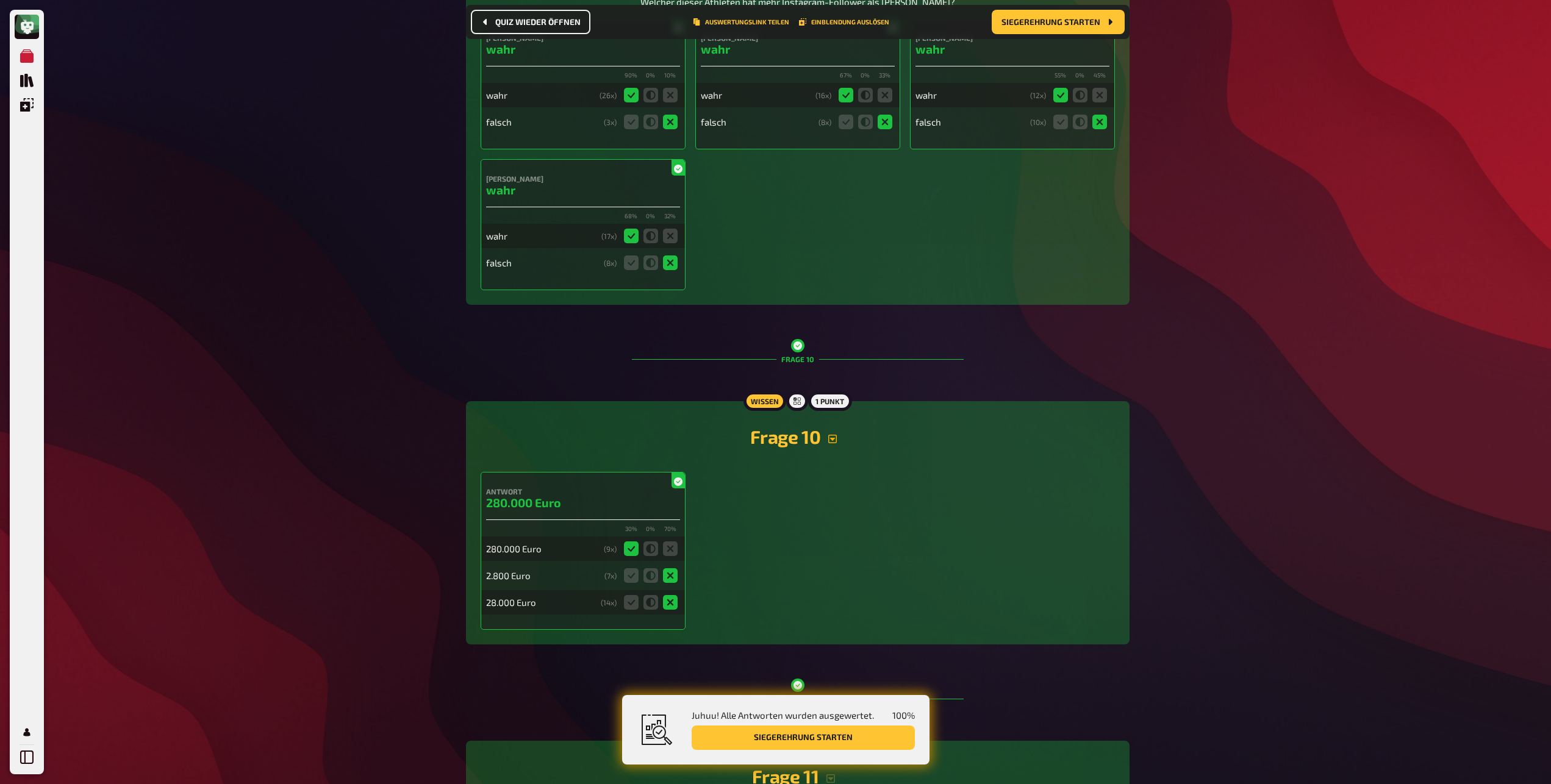
click at [828, 437] on button "button" at bounding box center [833, 439] width 24 height 10
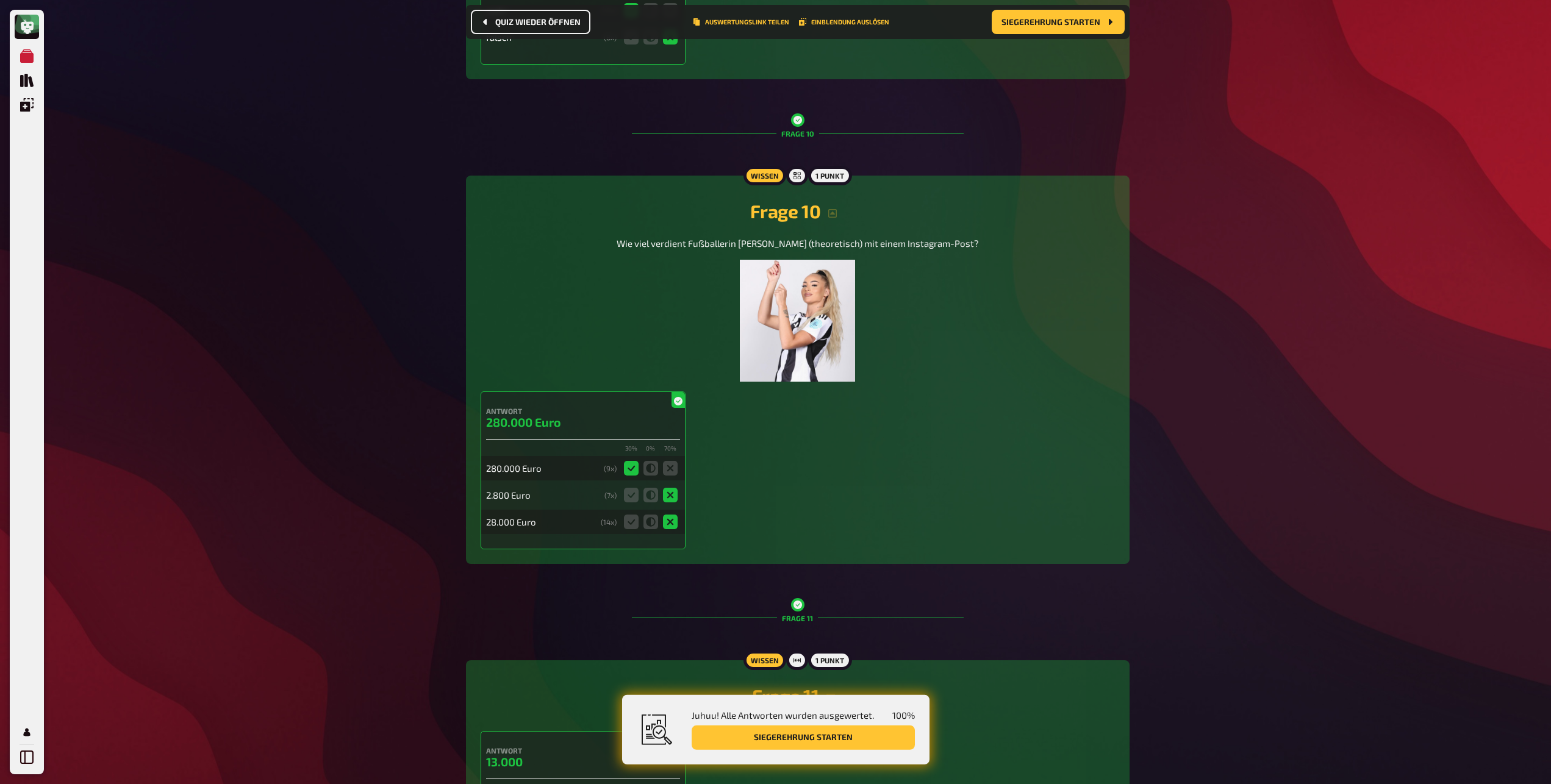
scroll to position [5059, 0]
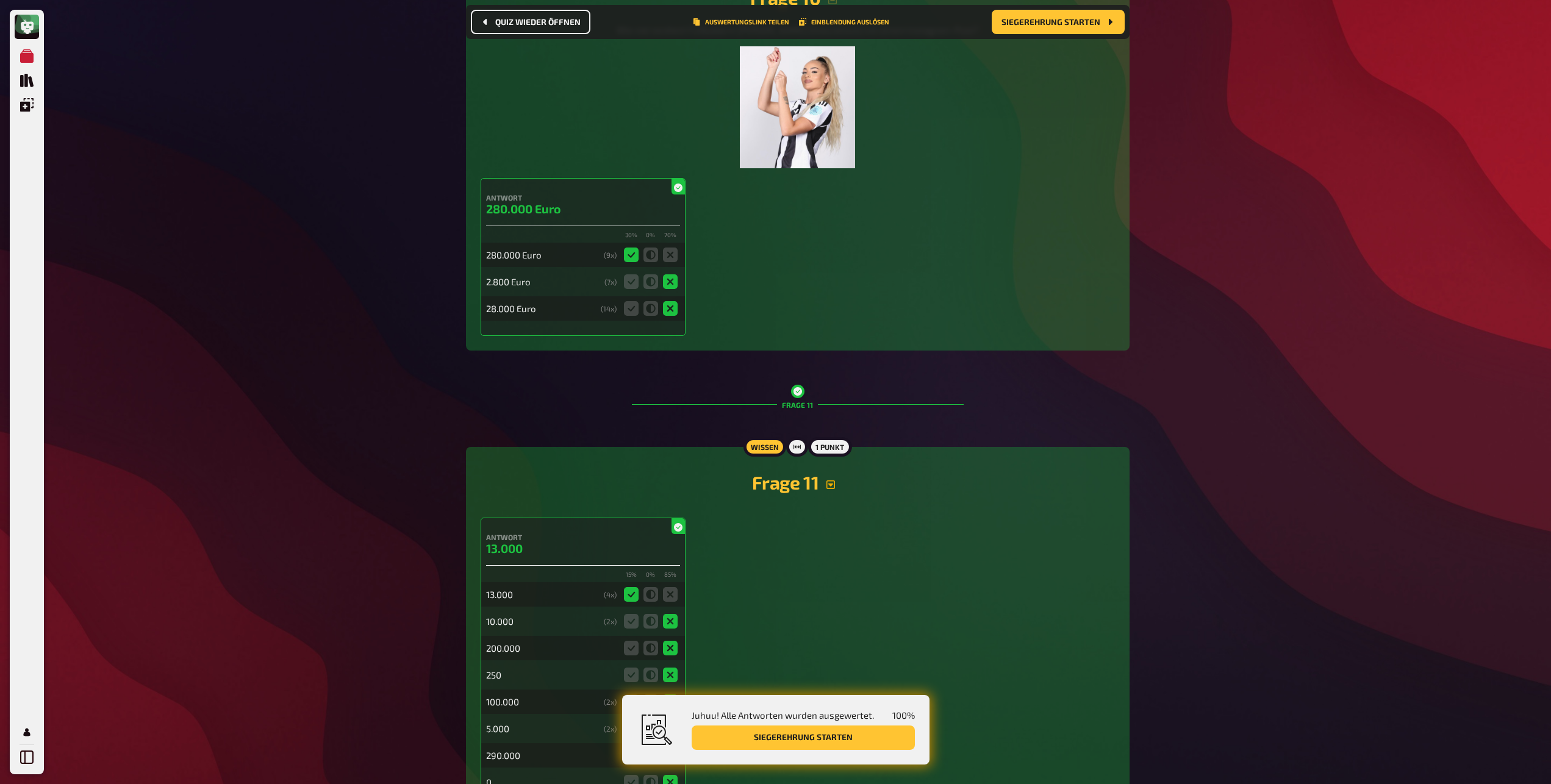
click at [833, 480] on icon "button" at bounding box center [831, 484] width 9 height 9
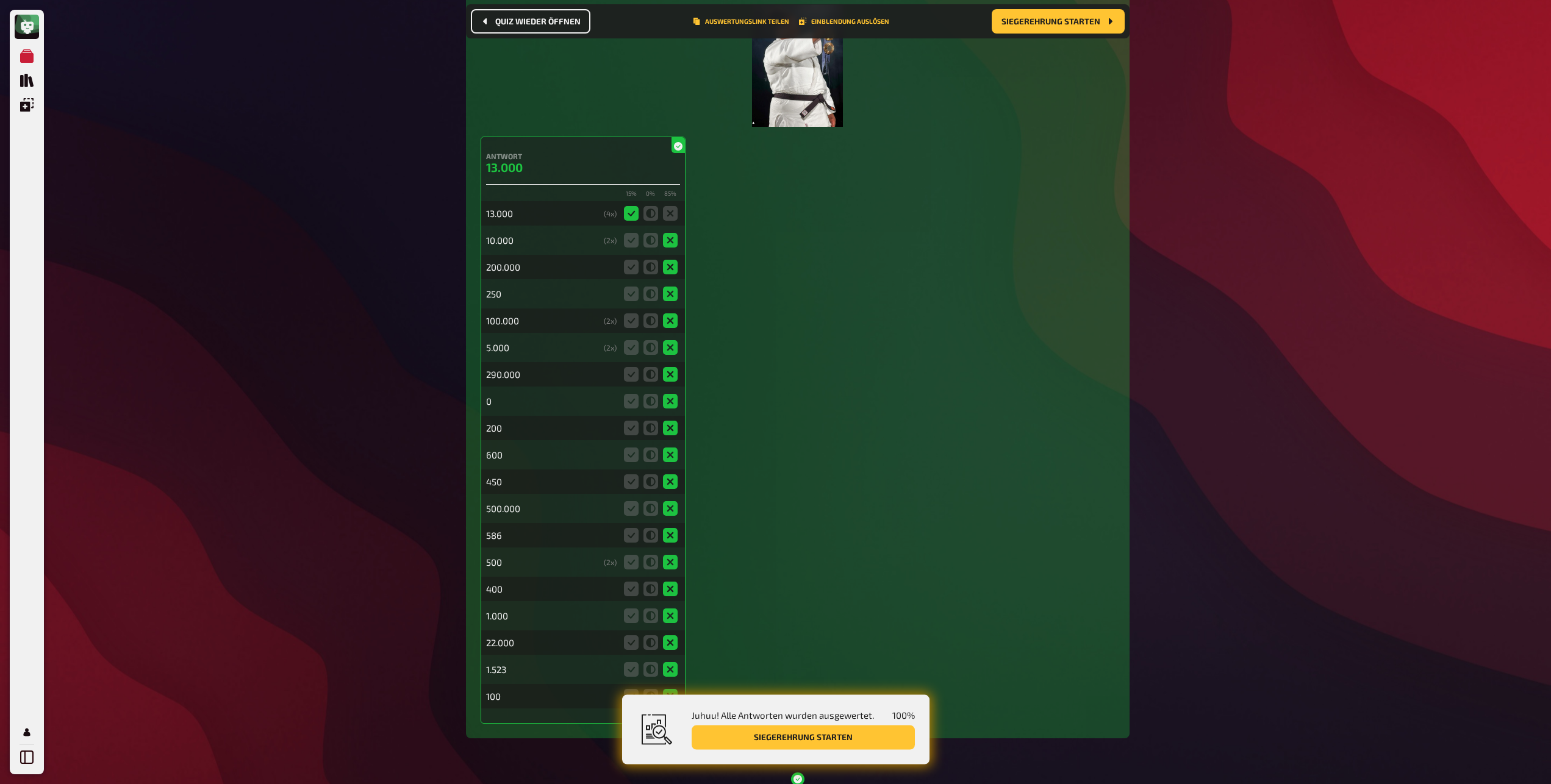
scroll to position [5937, 0]
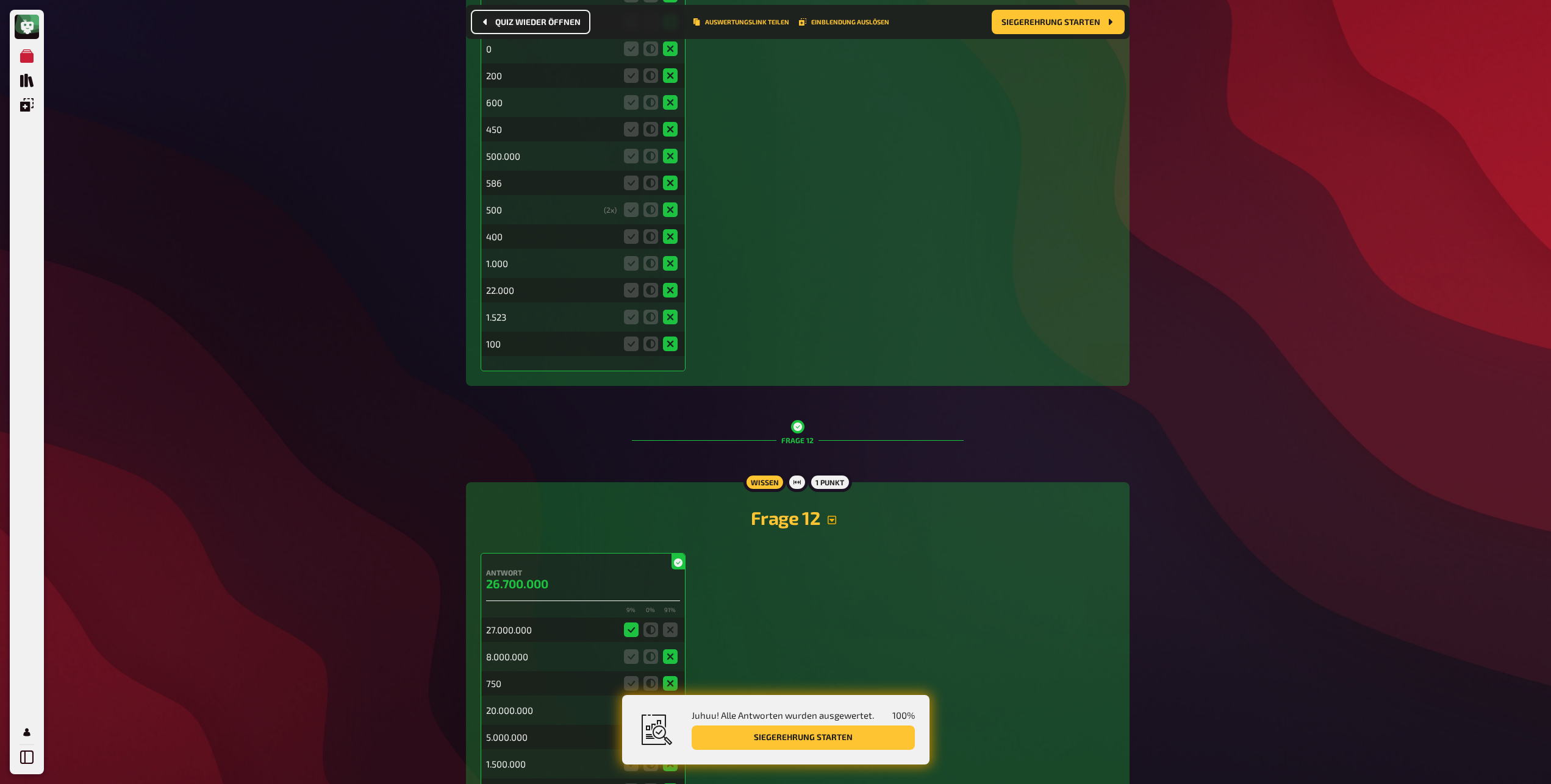
click at [831, 519] on icon "button" at bounding box center [832, 520] width 9 height 9
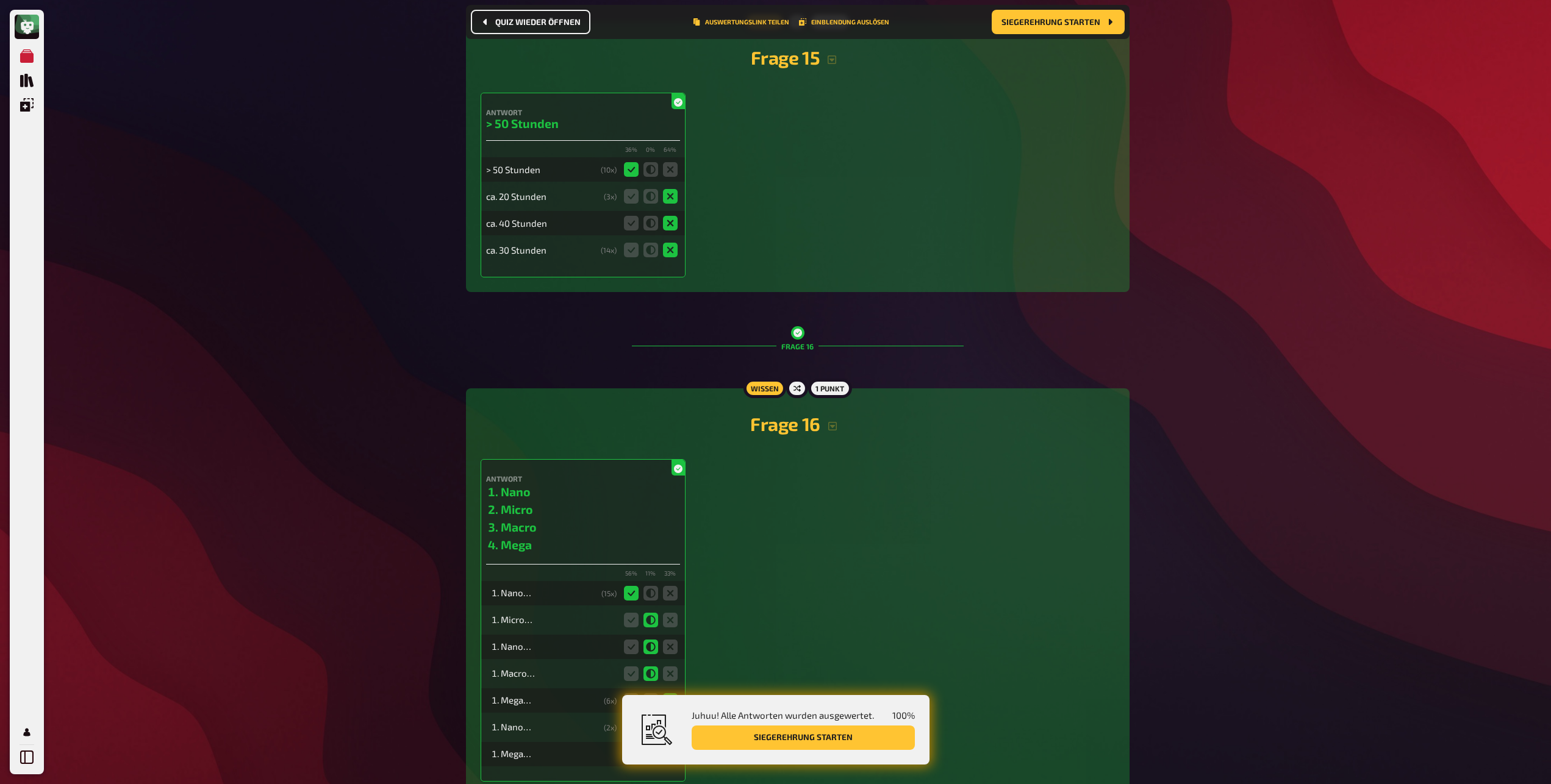
scroll to position [9329, 0]
